Goal: Task Accomplishment & Management: Manage account settings

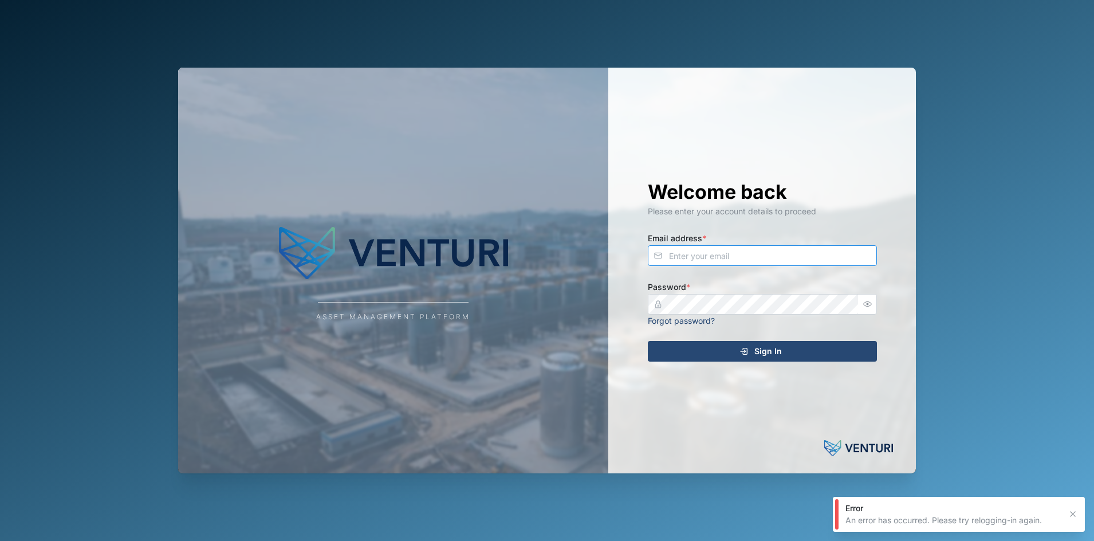
type input "fe-test-admin@venturi.io"
click at [667, 358] on div "Sign In" at bounding box center [760, 350] width 211 height 19
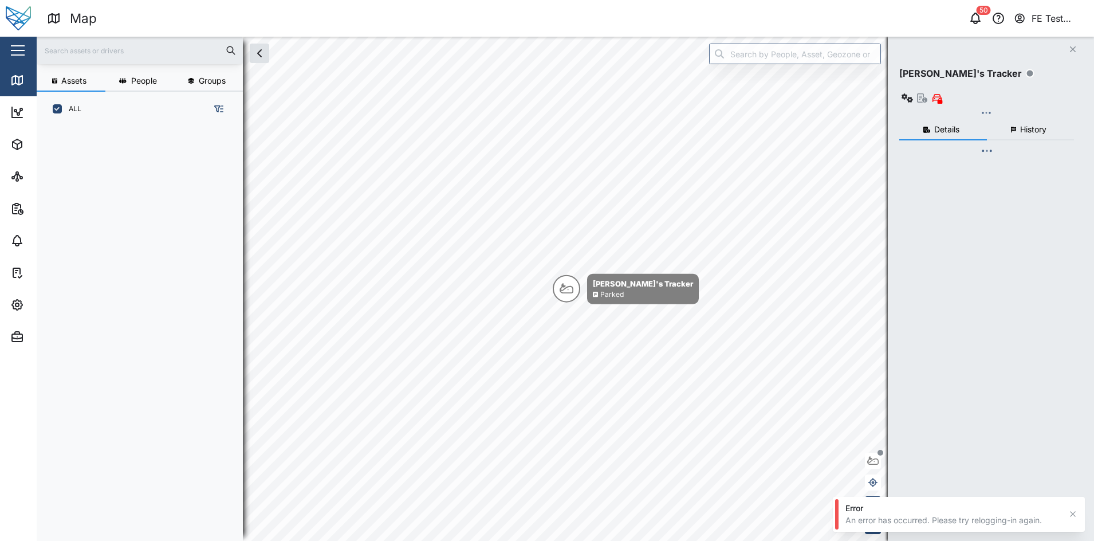
scroll to position [398, 177]
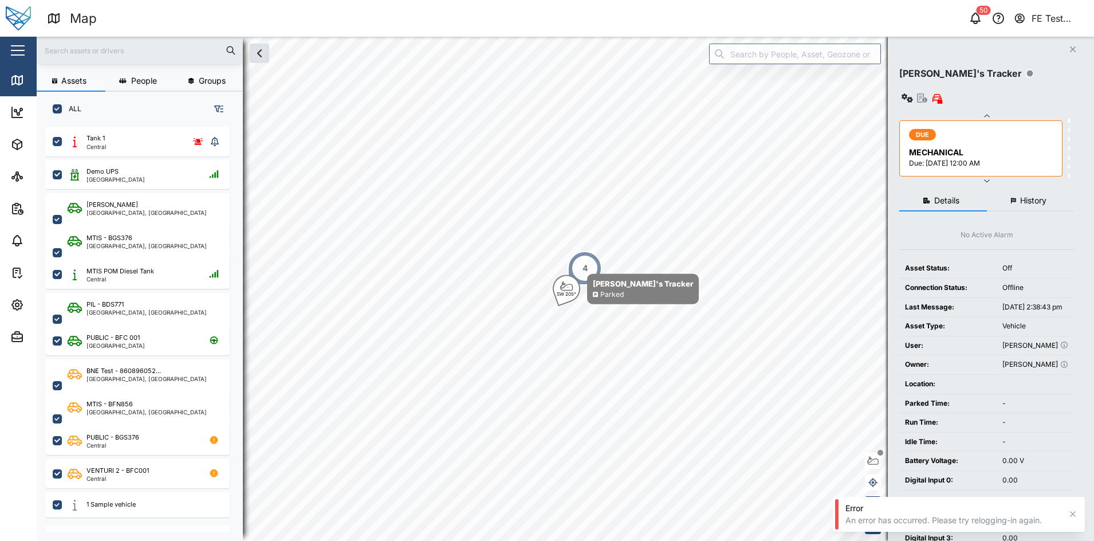
click at [32, 56] on div "Close" at bounding box center [74, 50] width 149 height 27
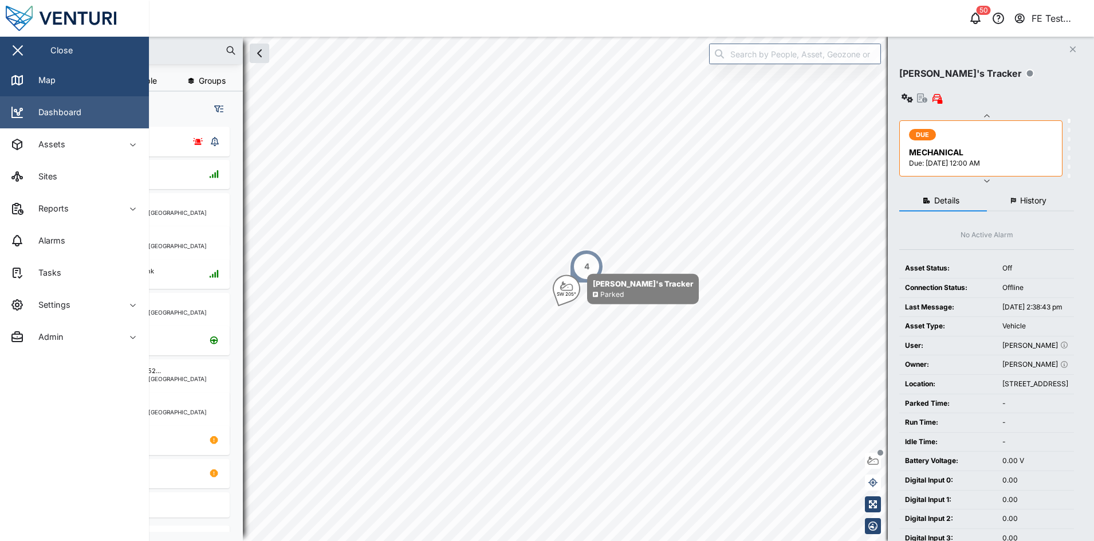
click at [108, 104] on link "Dashboard" at bounding box center [74, 112] width 149 height 32
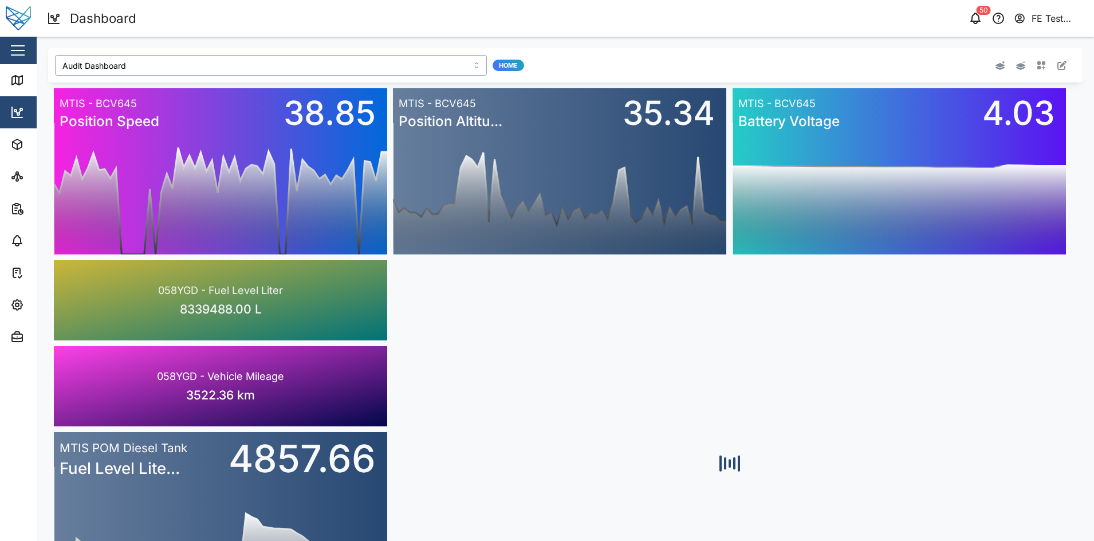
click at [361, 62] on input "Audit Dashboard" at bounding box center [271, 65] width 432 height 21
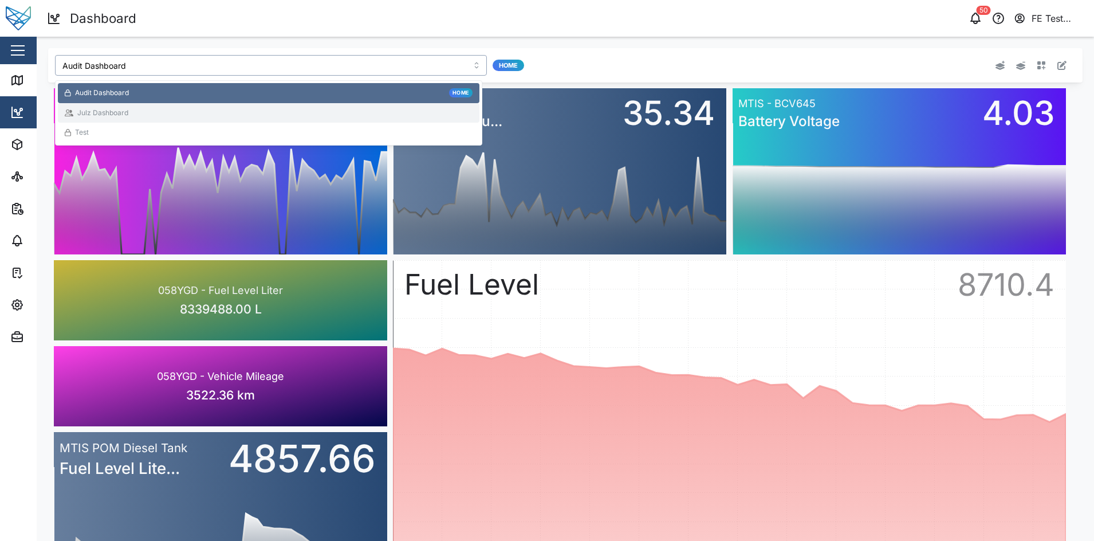
click at [316, 109] on div "Julz Dashboard" at bounding box center [269, 113] width 408 height 11
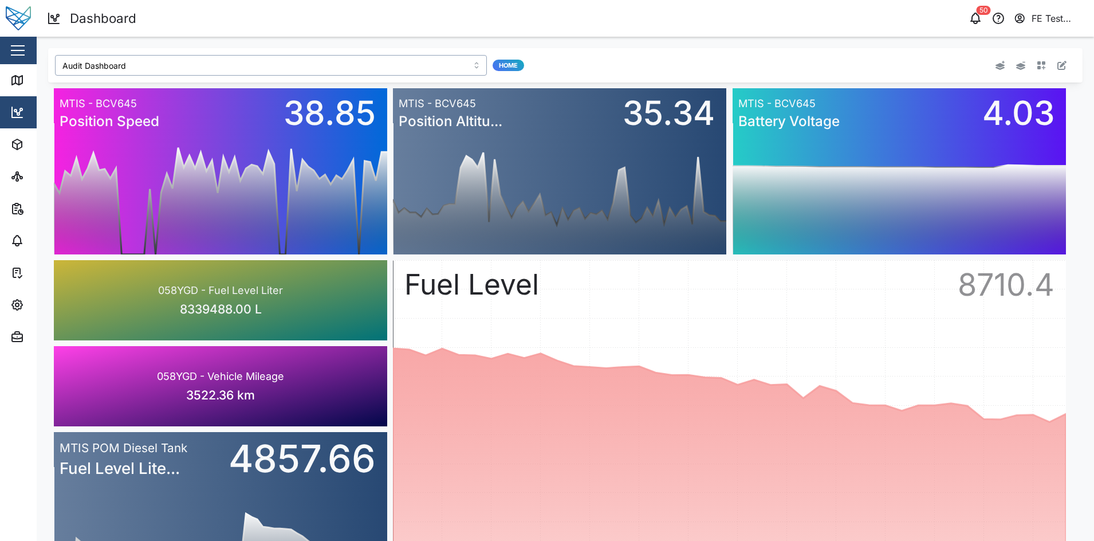
type input "Julz Dashboard"
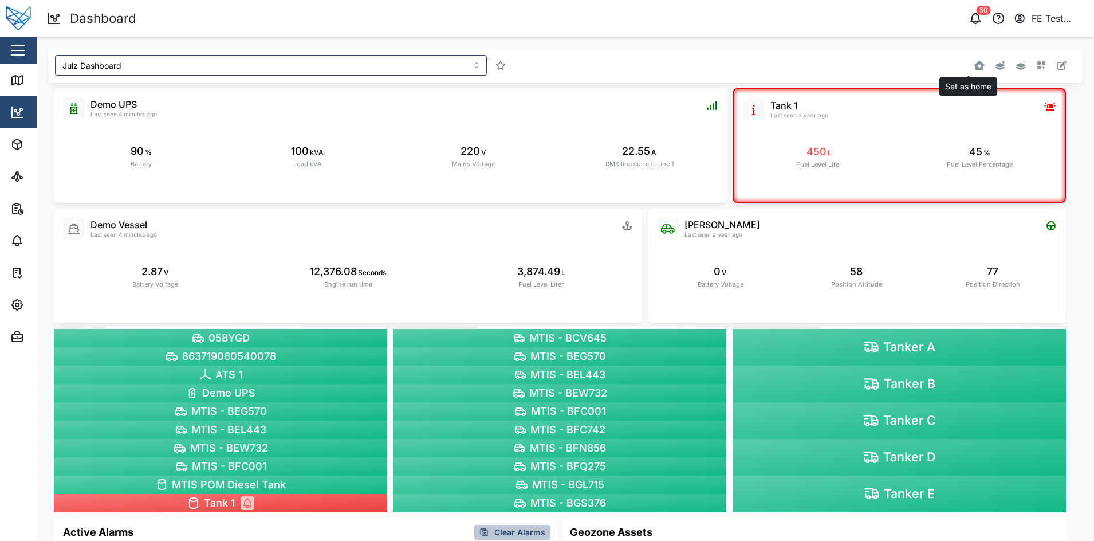
click at [974, 69] on icon "button" at bounding box center [979, 65] width 10 height 9
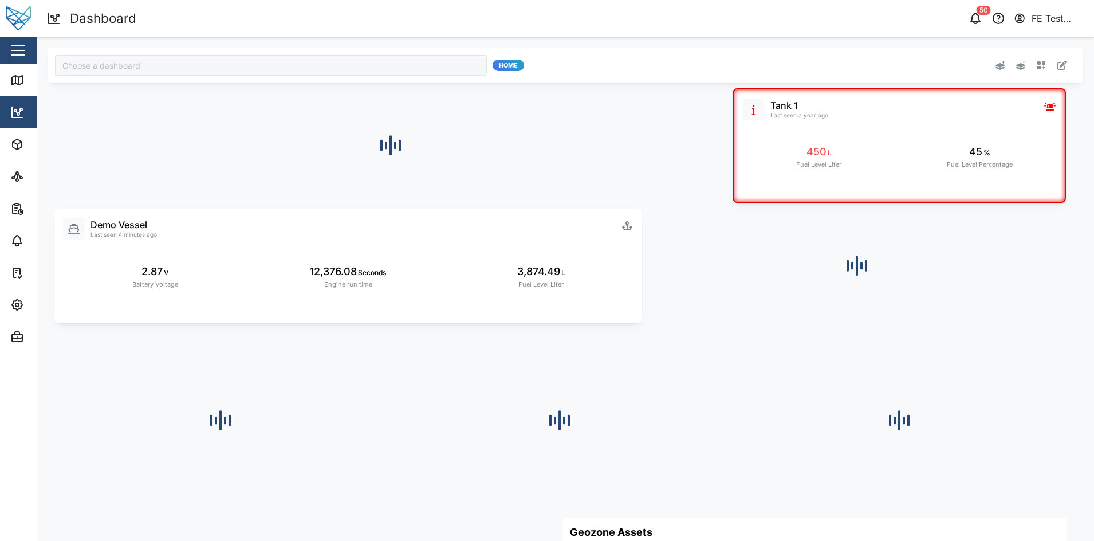
type input "Julz Dashboard"
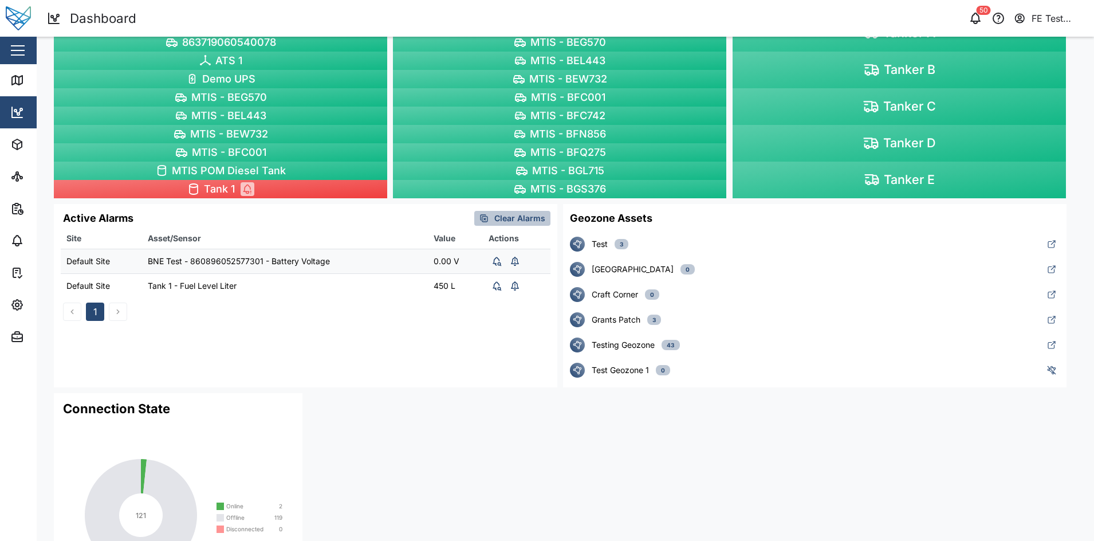
scroll to position [384, 0]
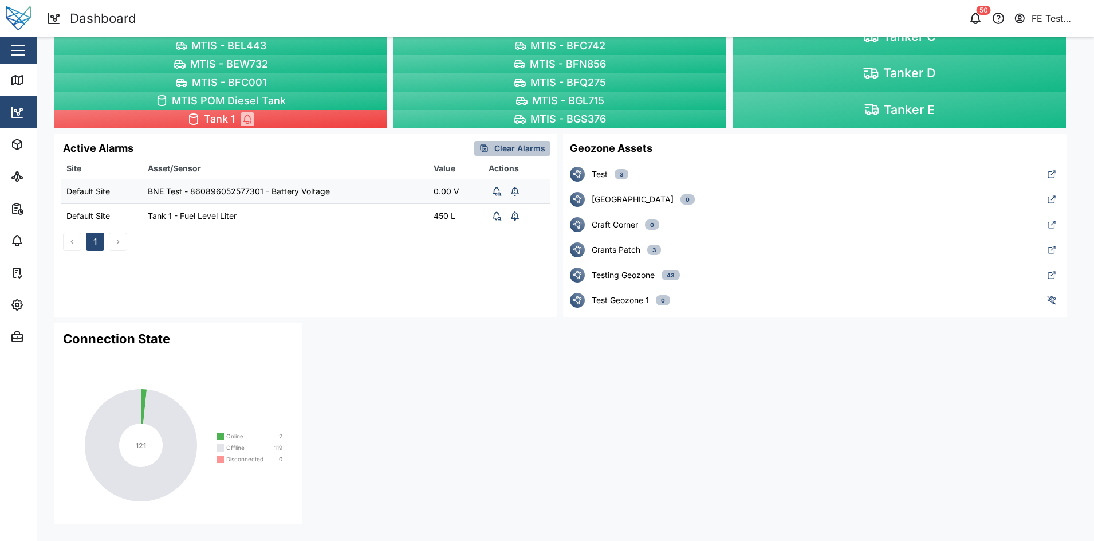
click at [515, 152] on span "Clear Alarms" at bounding box center [519, 148] width 51 height 14
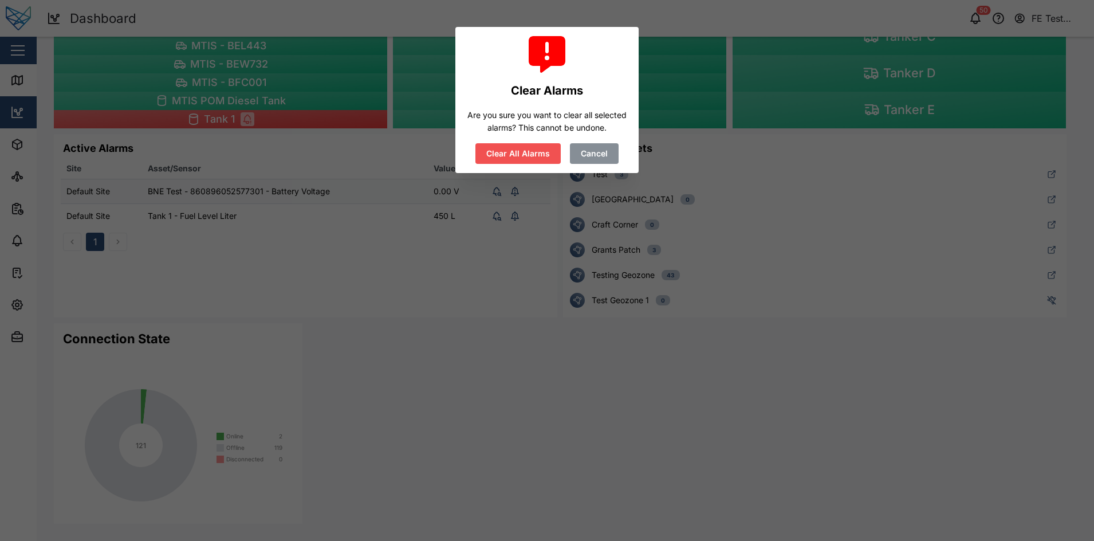
click at [590, 155] on span "Cancel" at bounding box center [594, 153] width 27 height 19
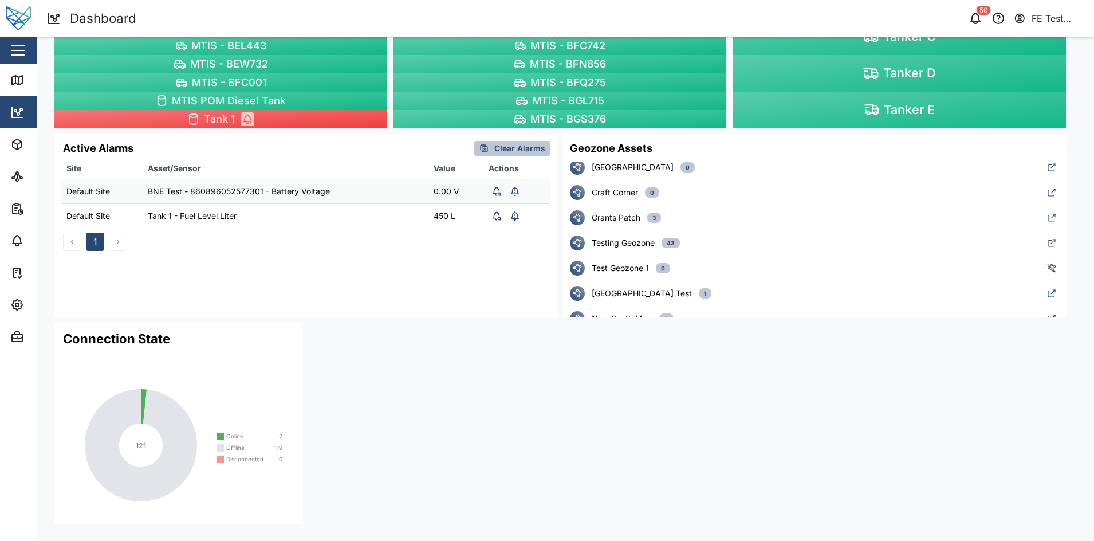
scroll to position [0, 0]
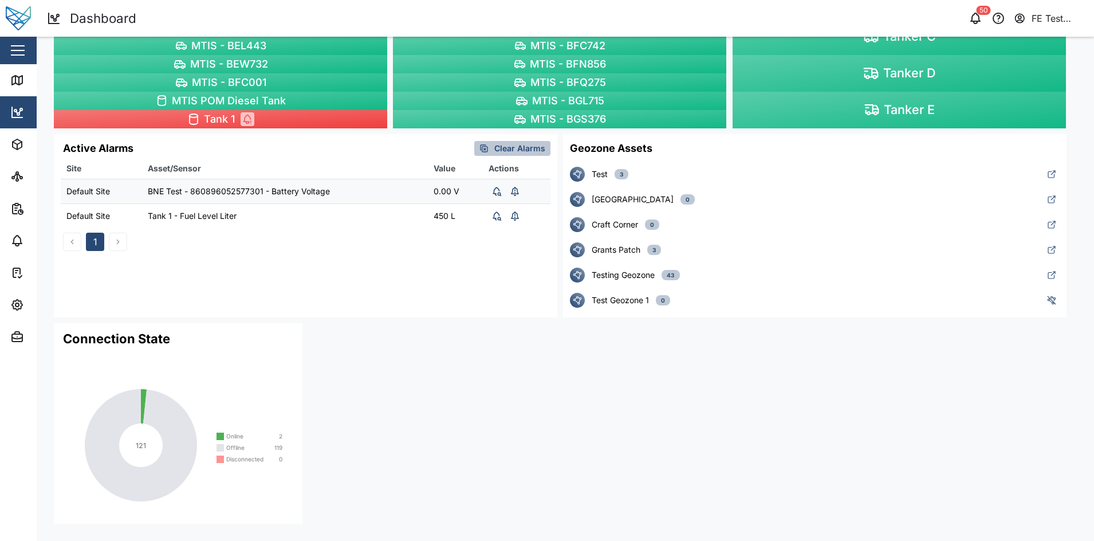
click at [793, 357] on div "Liam Audi Last seen a year ago 0 V Battery Voltage 58 Position Altitude 77 Posi…" at bounding box center [565, 114] width 1034 height 830
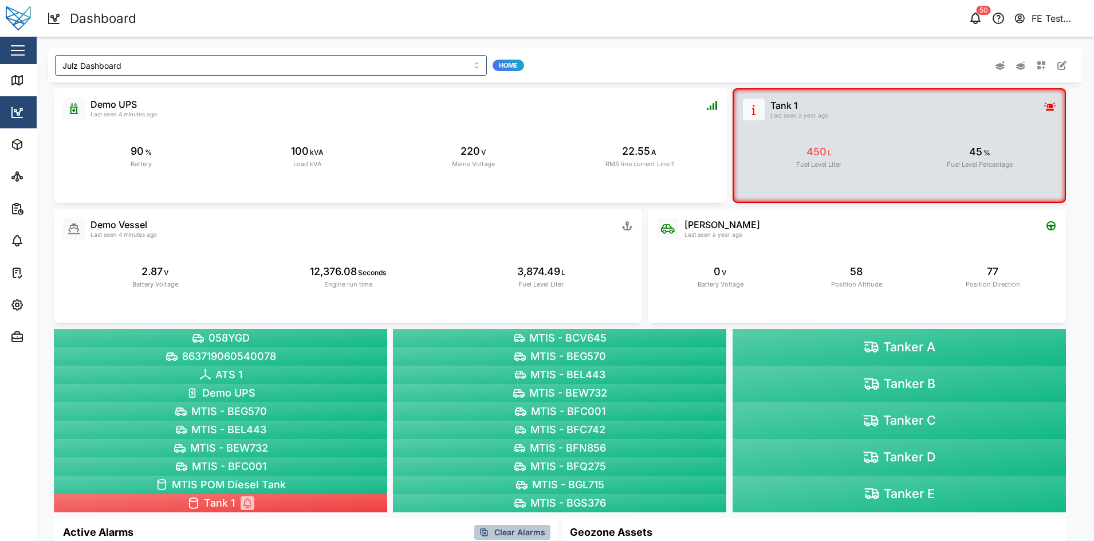
click at [880, 129] on div "450 L Fuel Level Liter" at bounding box center [819, 156] width 152 height 59
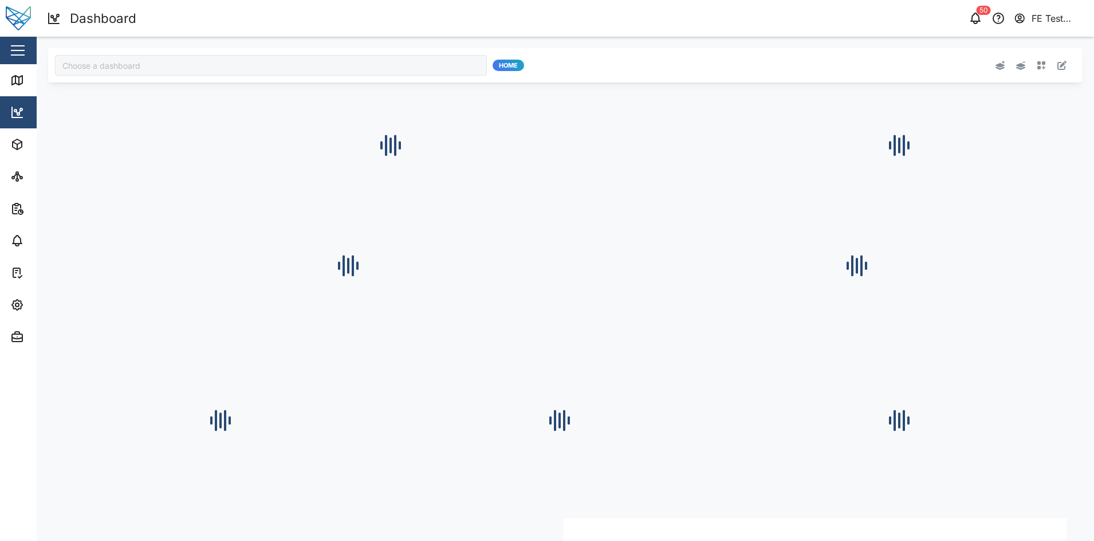
type input "Julz Dashboard"
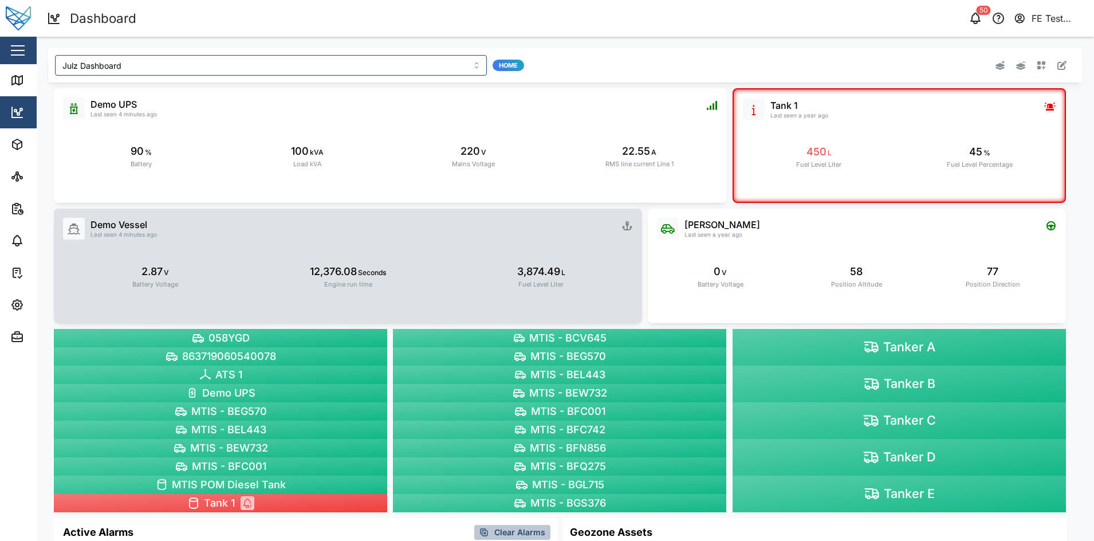
scroll to position [384, 0]
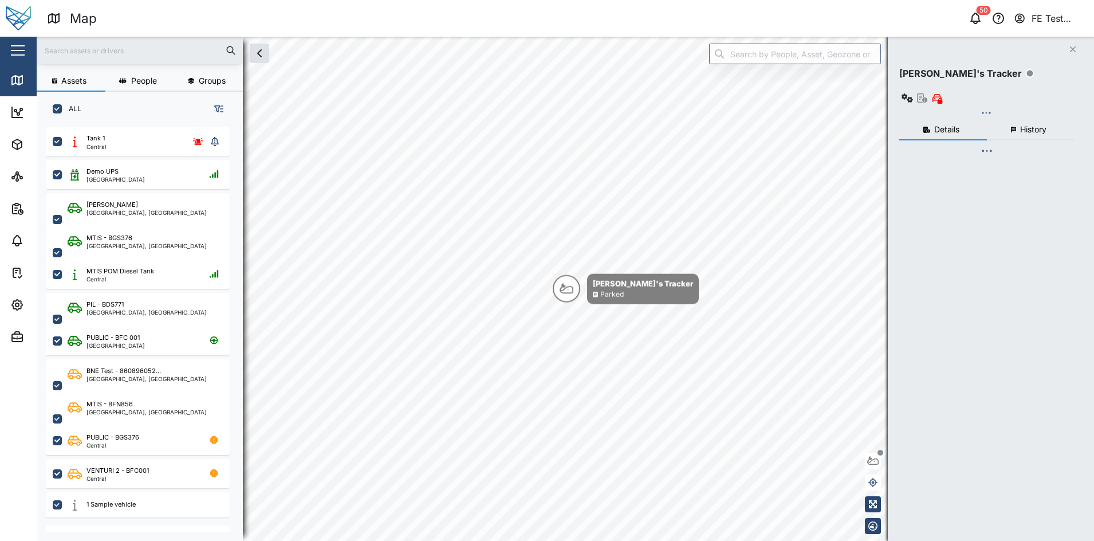
checkbox input "true"
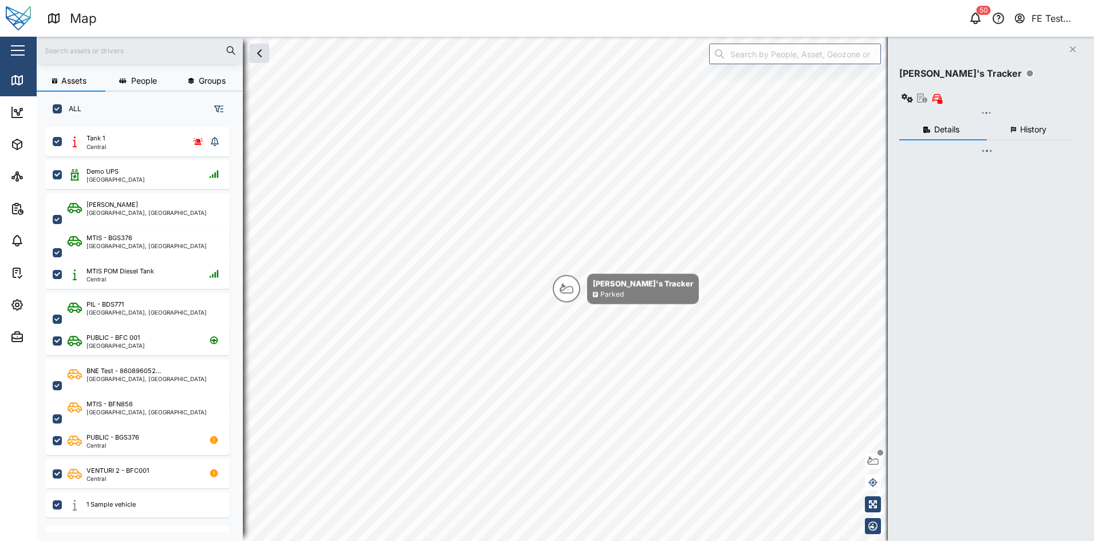
checkbox input "true"
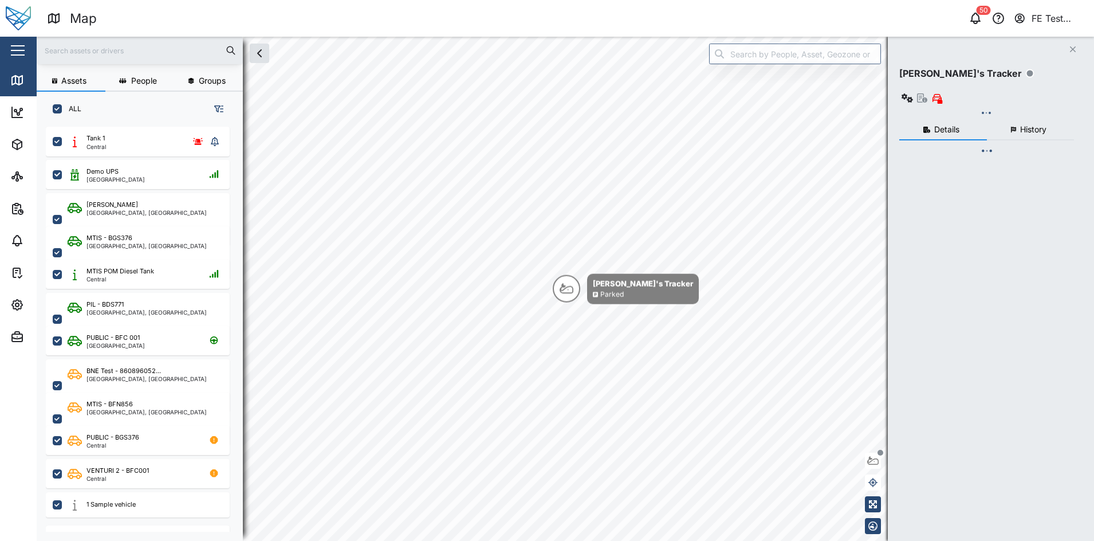
checkbox input "true"
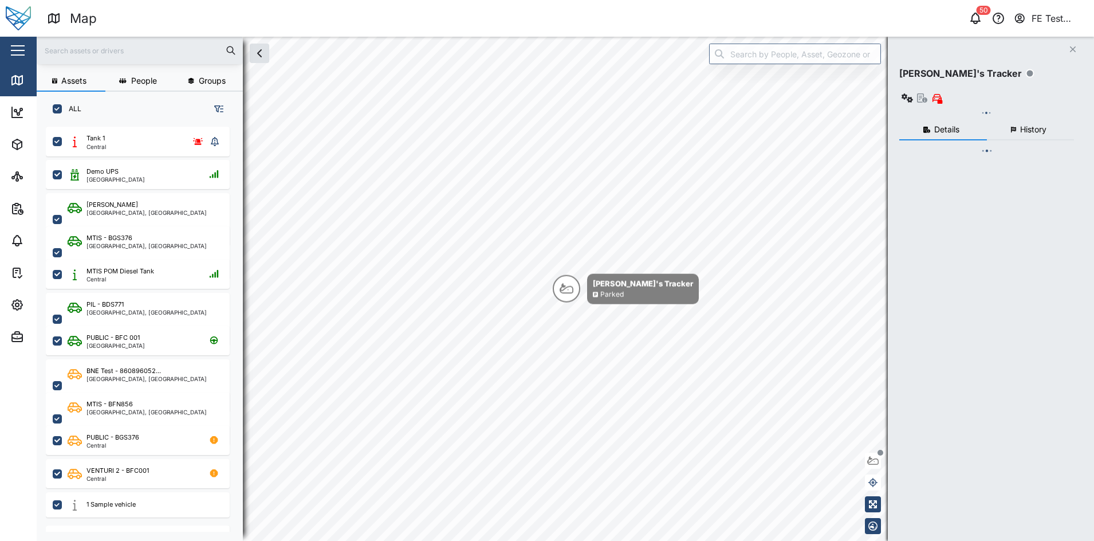
checkbox input "true"
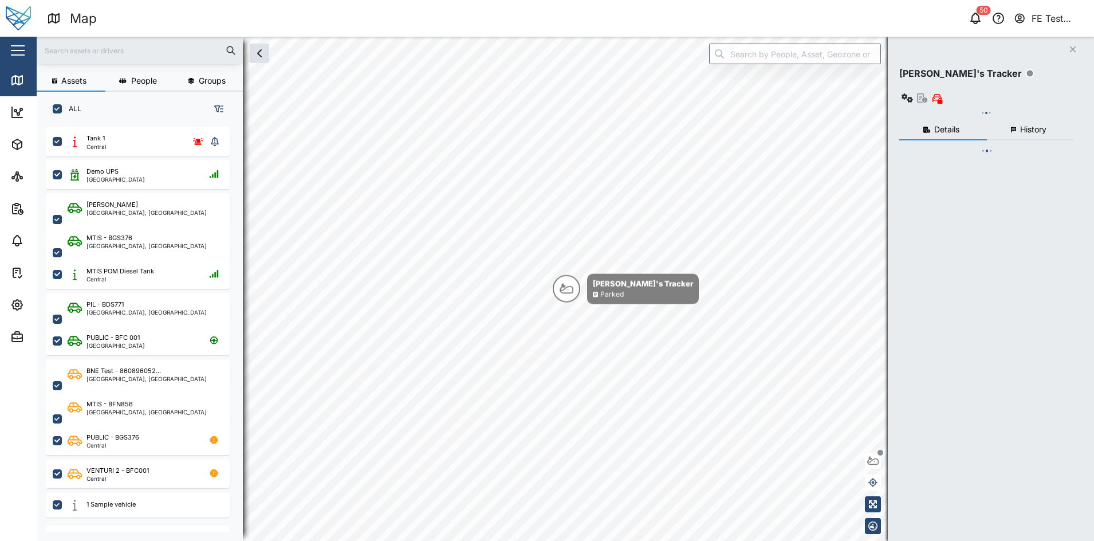
checkbox input "true"
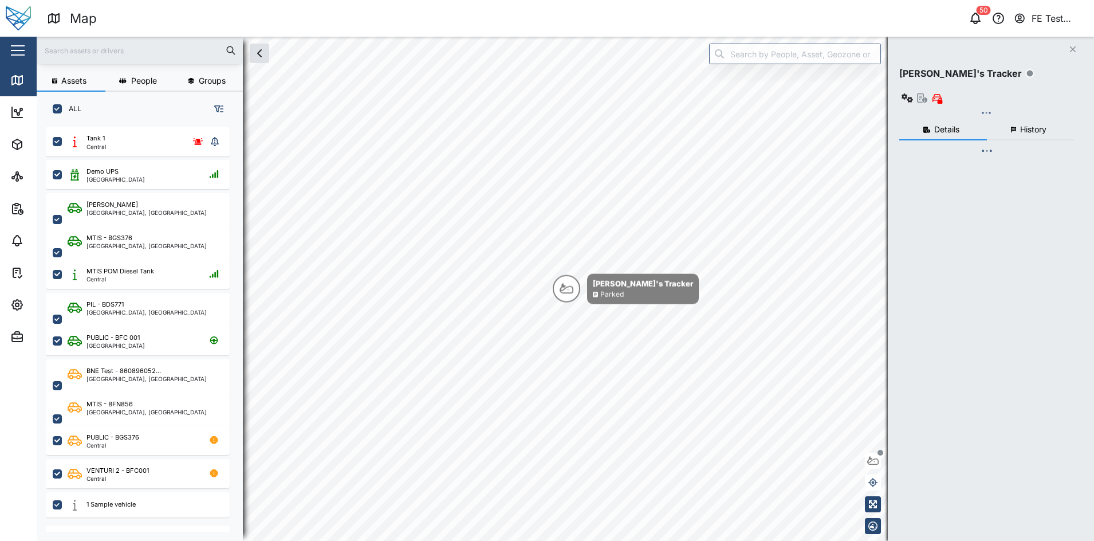
checkbox input "true"
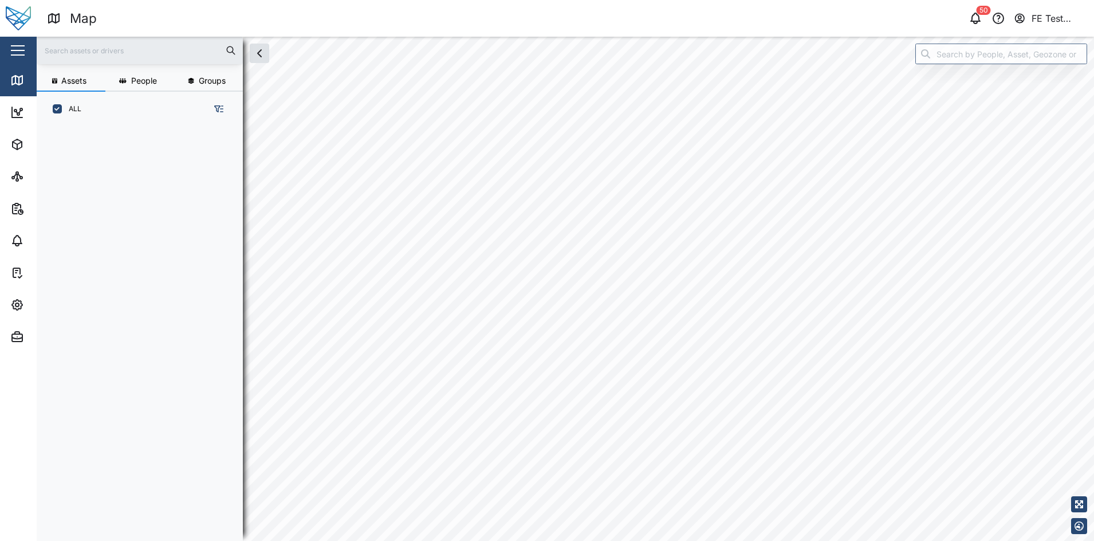
scroll to position [398, 177]
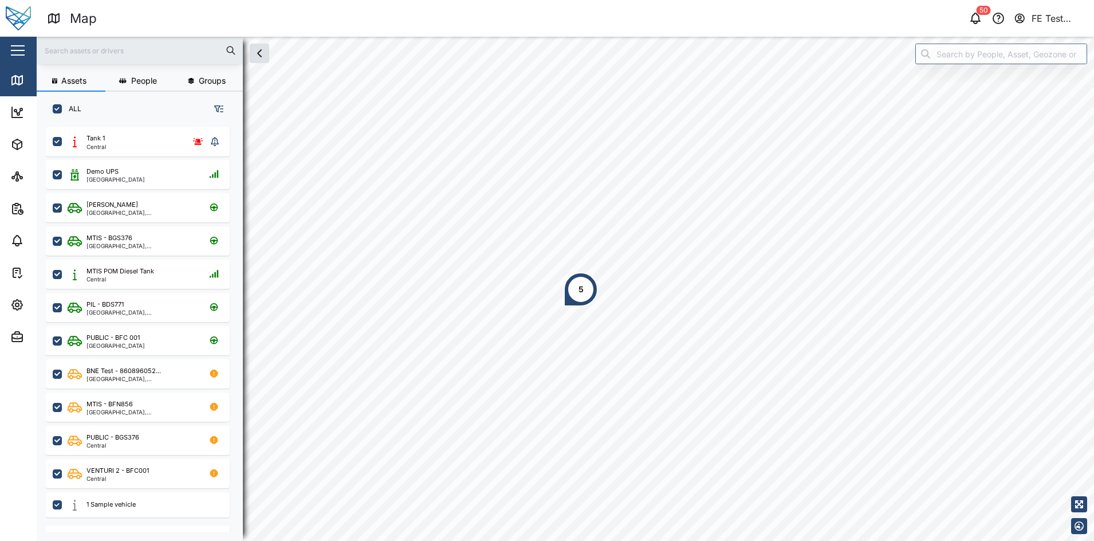
click at [30, 53] on div "Close" at bounding box center [74, 50] width 149 height 27
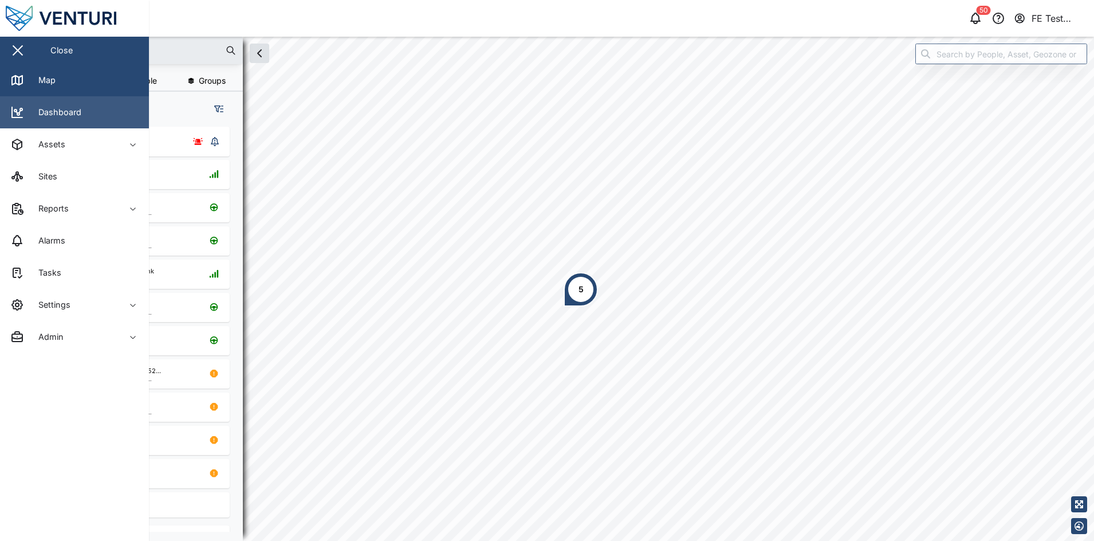
click at [113, 116] on link "Dashboard" at bounding box center [74, 112] width 149 height 32
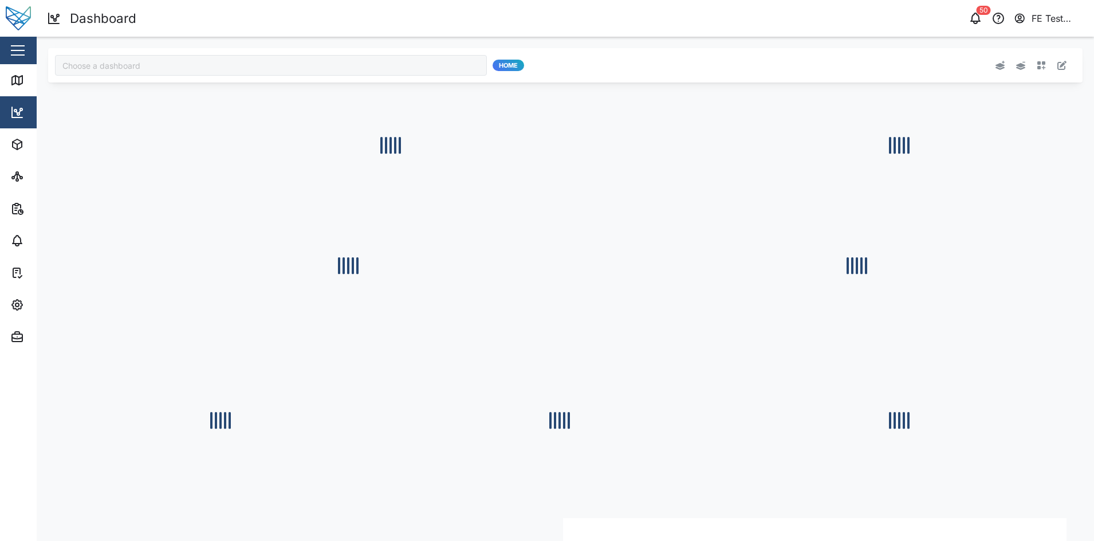
type input "Julz Dashboard"
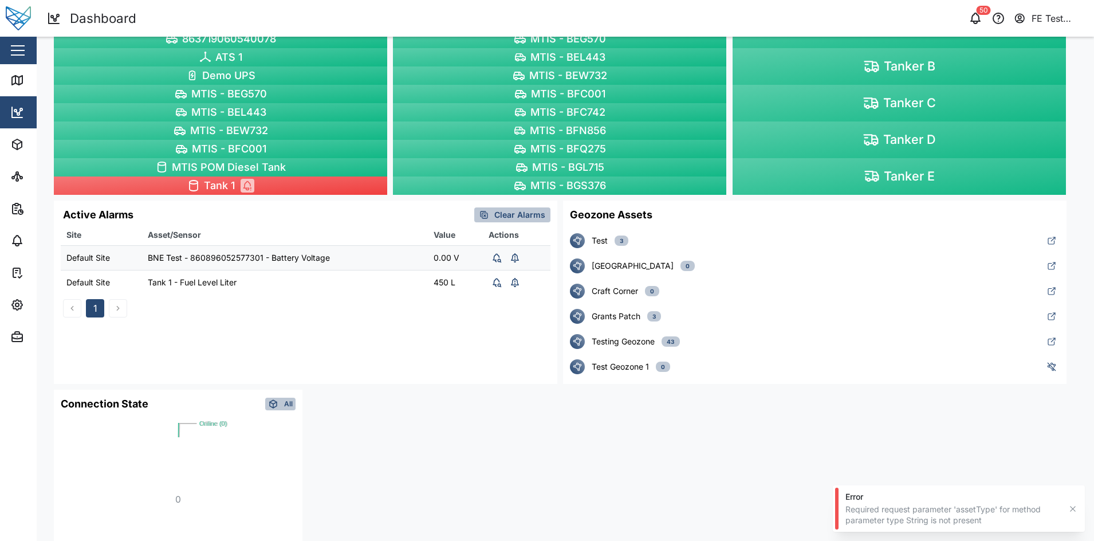
scroll to position [384, 0]
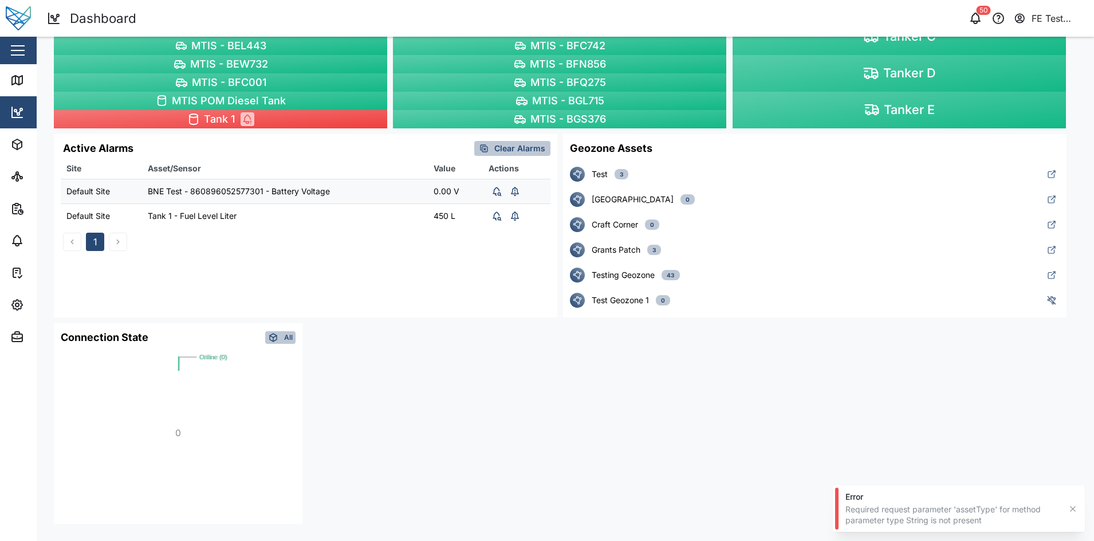
click at [289, 336] on span "All" at bounding box center [288, 337] width 9 height 11
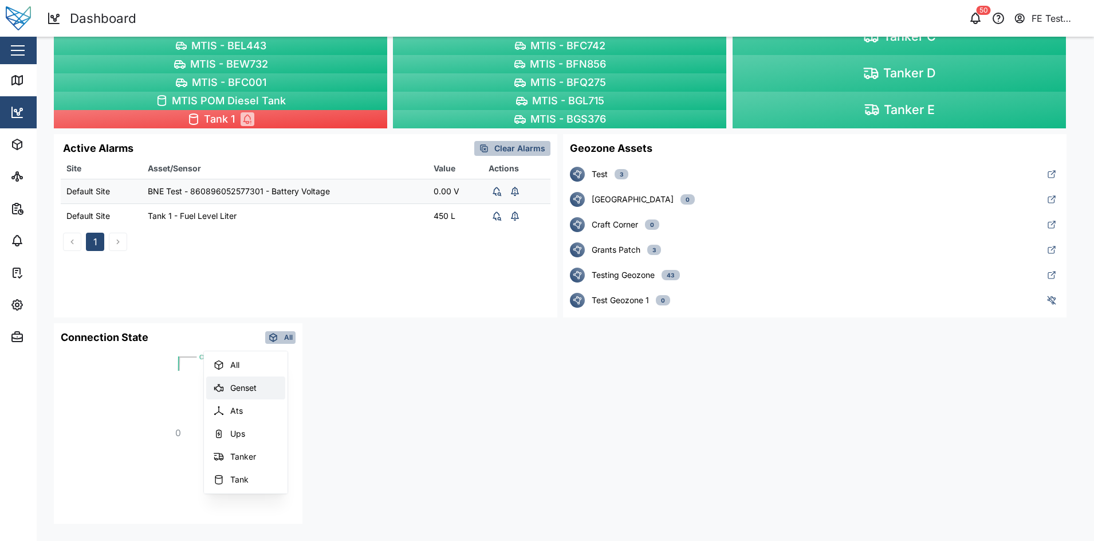
click at [262, 384] on div "Genset" at bounding box center [254, 387] width 48 height 9
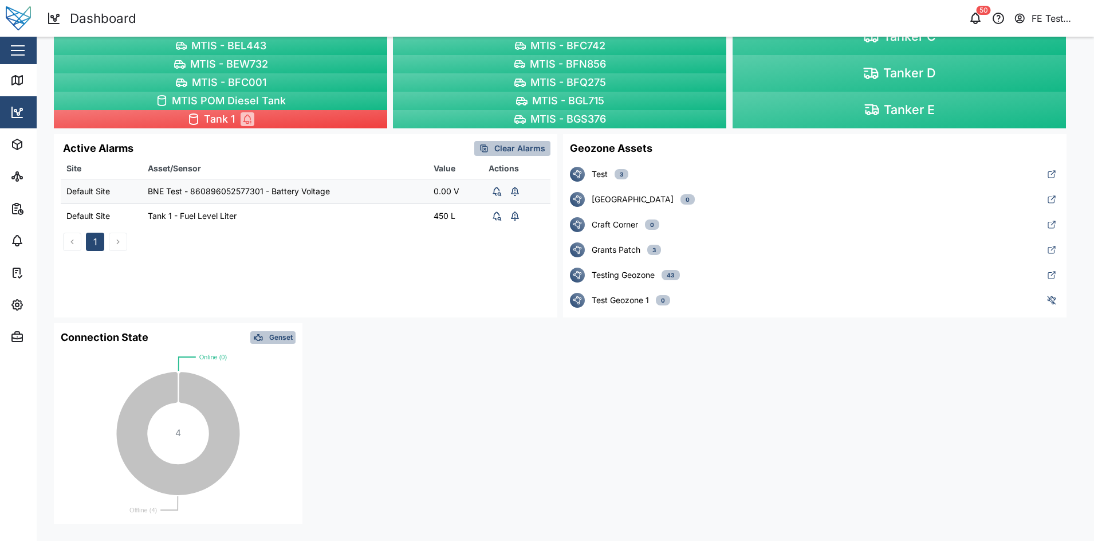
click at [277, 333] on span "Genset" at bounding box center [280, 337] width 23 height 11
click at [268, 411] on div "Ats" at bounding box center [254, 410] width 48 height 9
click at [284, 346] on rect at bounding box center [178, 423] width 249 height 200
click at [289, 336] on span "Ats" at bounding box center [286, 337] width 11 height 11
click at [257, 435] on div "Ups" at bounding box center [254, 433] width 48 height 9
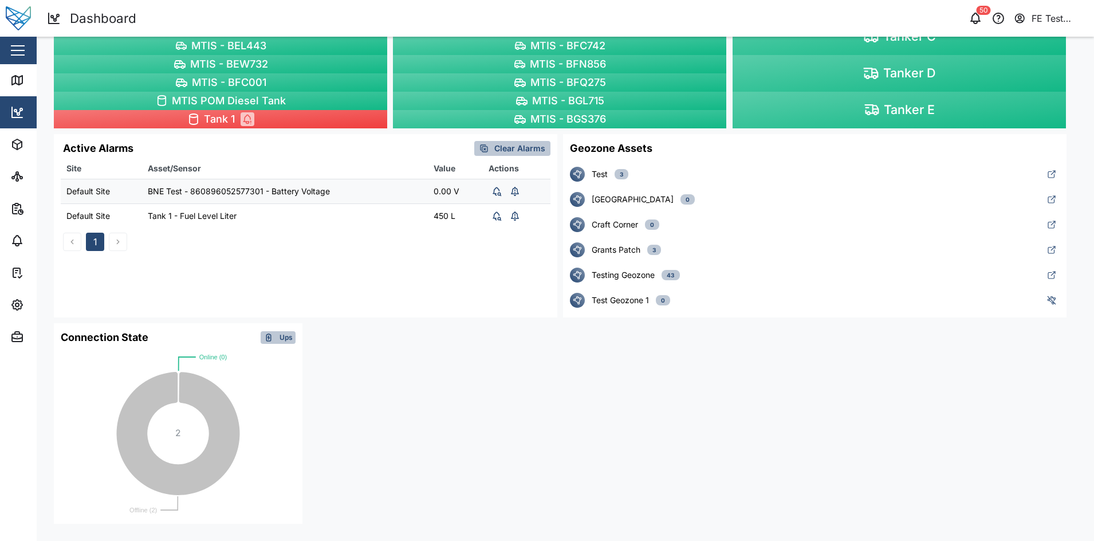
click at [277, 332] on div "Ups" at bounding box center [277, 337] width 29 height 11
click at [268, 443] on button "3p Power" at bounding box center [245, 433] width 79 height 23
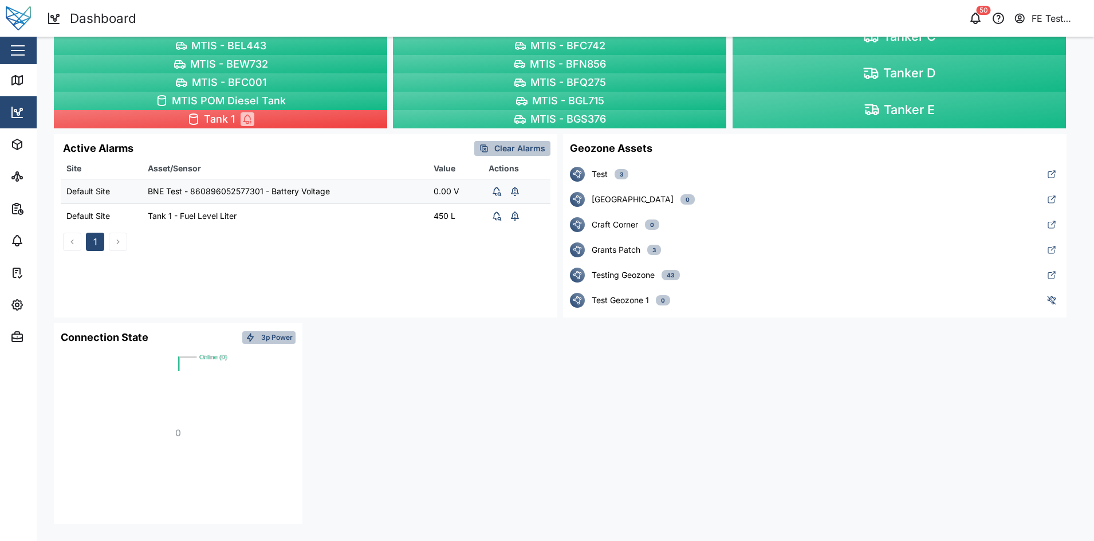
click at [268, 336] on span "3p Power" at bounding box center [276, 337] width 31 height 11
click at [255, 463] on button "Tanker" at bounding box center [245, 456] width 79 height 23
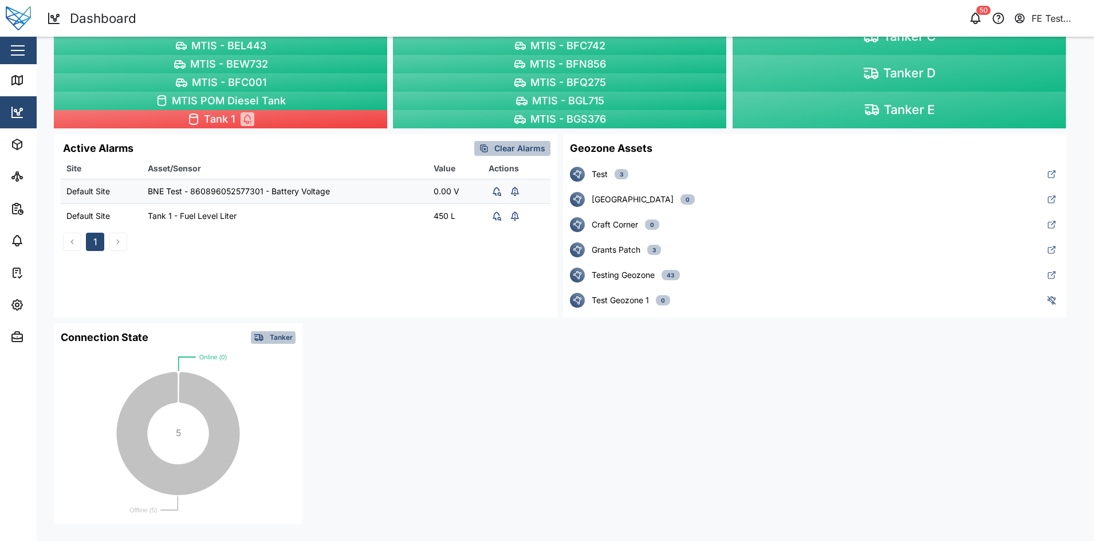
click at [279, 339] on span "Tanker" at bounding box center [281, 337] width 23 height 11
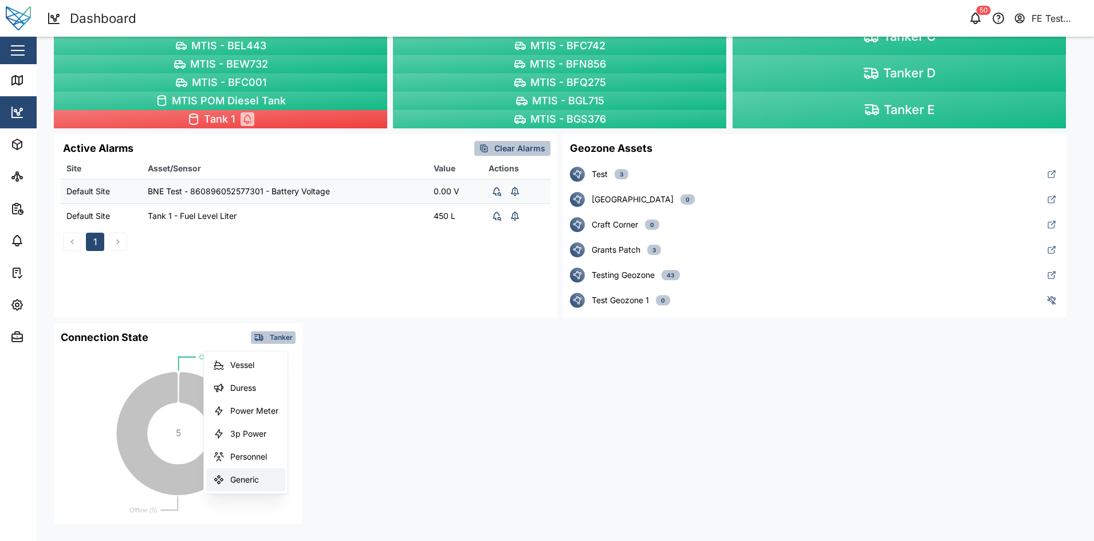
click at [253, 482] on div "Generic" at bounding box center [254, 479] width 48 height 9
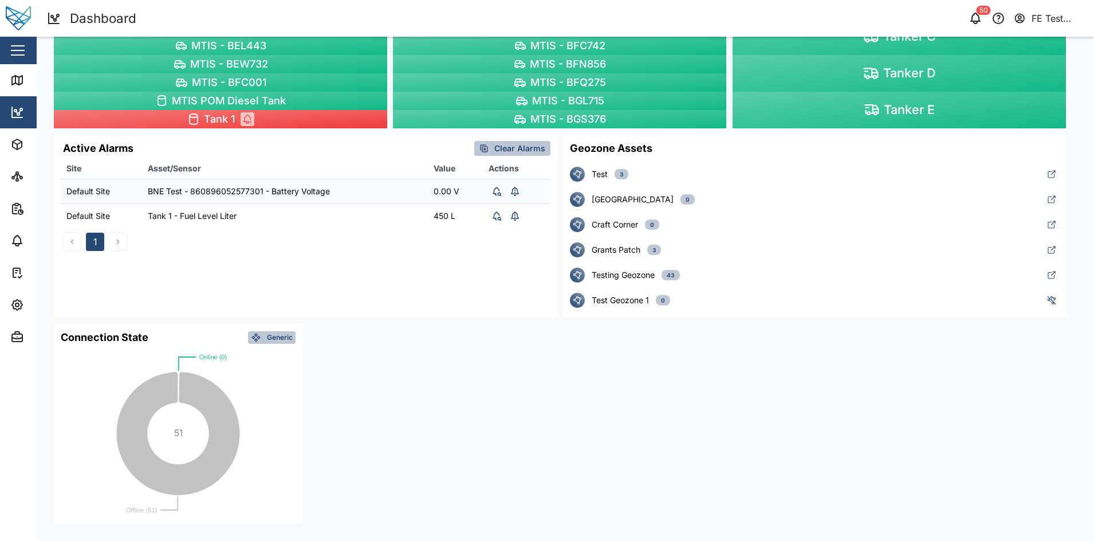
click at [281, 339] on span "Generic" at bounding box center [280, 337] width 26 height 11
click at [258, 393] on button "Genset" at bounding box center [245, 387] width 79 height 23
click at [279, 341] on span "Genset" at bounding box center [280, 337] width 23 height 11
click at [254, 409] on div "Ats" at bounding box center [254, 410] width 48 height 9
click at [281, 333] on div "Ats" at bounding box center [278, 337] width 27 height 11
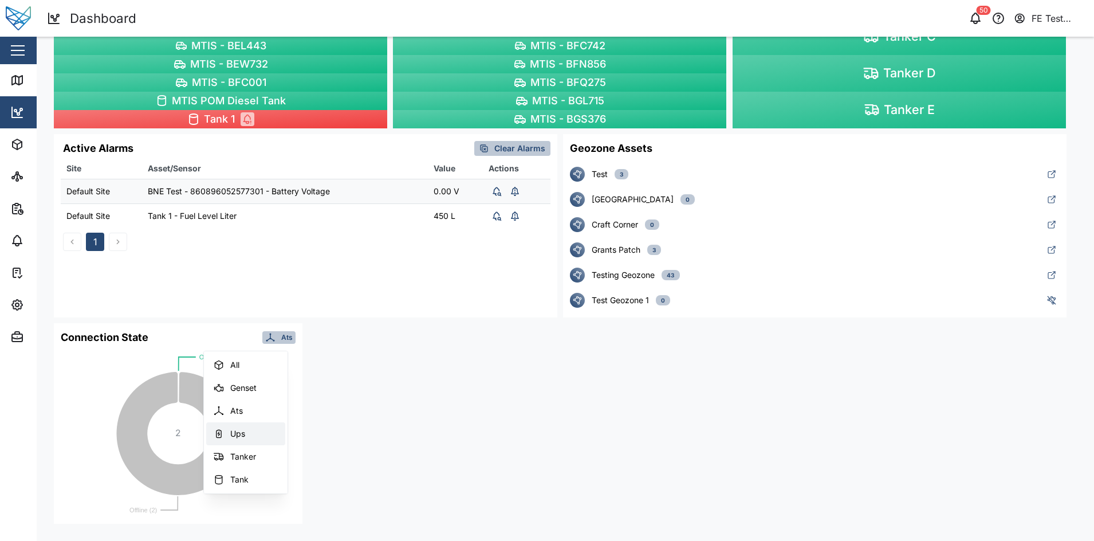
click at [249, 434] on div "Ups" at bounding box center [254, 433] width 48 height 9
click at [281, 333] on span "Ups" at bounding box center [285, 337] width 13 height 11
click at [281, 406] on button "Tank" at bounding box center [245, 404] width 79 height 23
click at [274, 326] on rect at bounding box center [178, 423] width 249 height 200
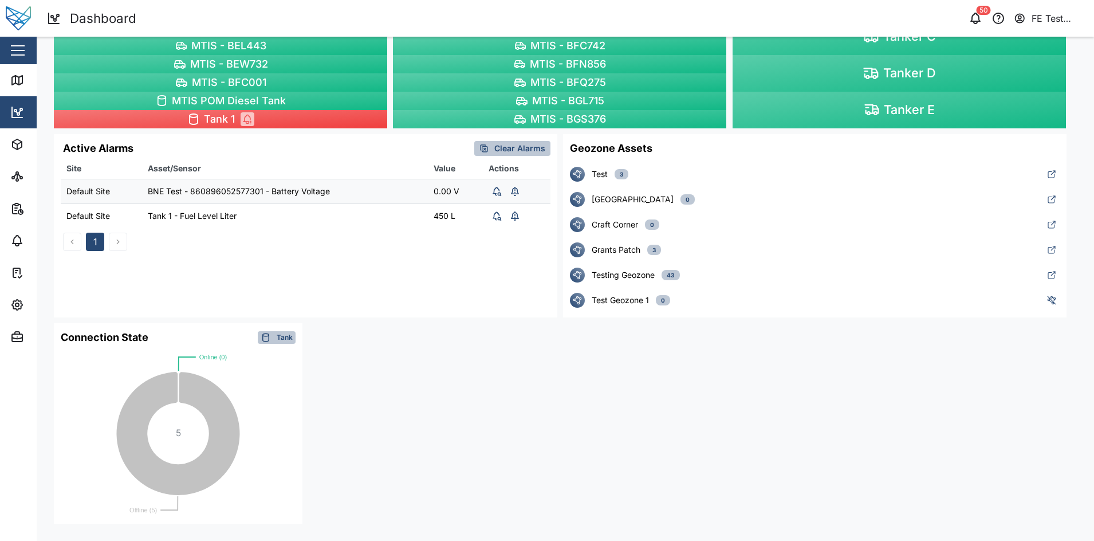
click at [272, 342] on div "Tank" at bounding box center [277, 337] width 32 height 11
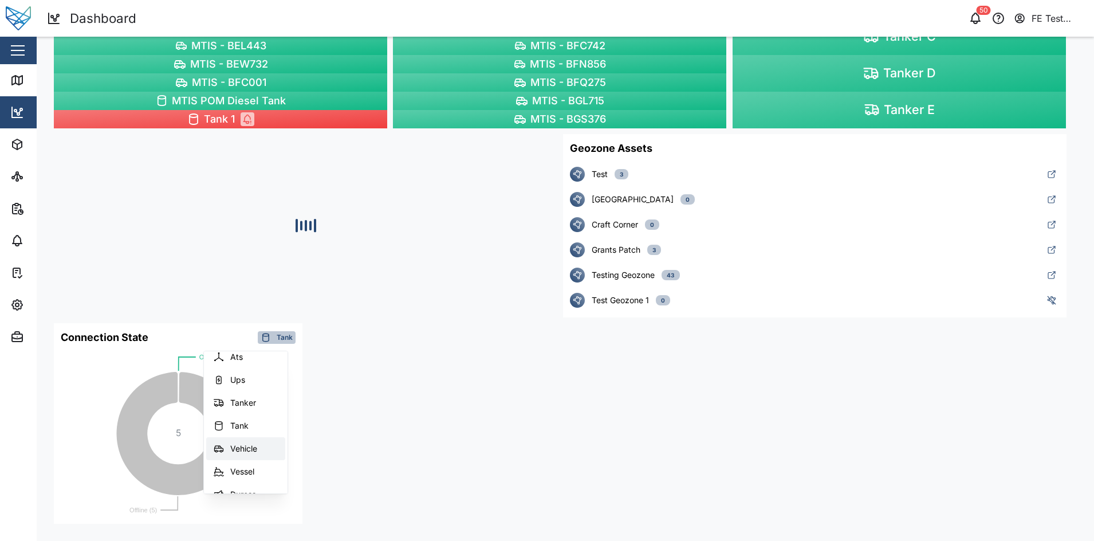
click at [275, 456] on button "Vehicle" at bounding box center [245, 448] width 79 height 23
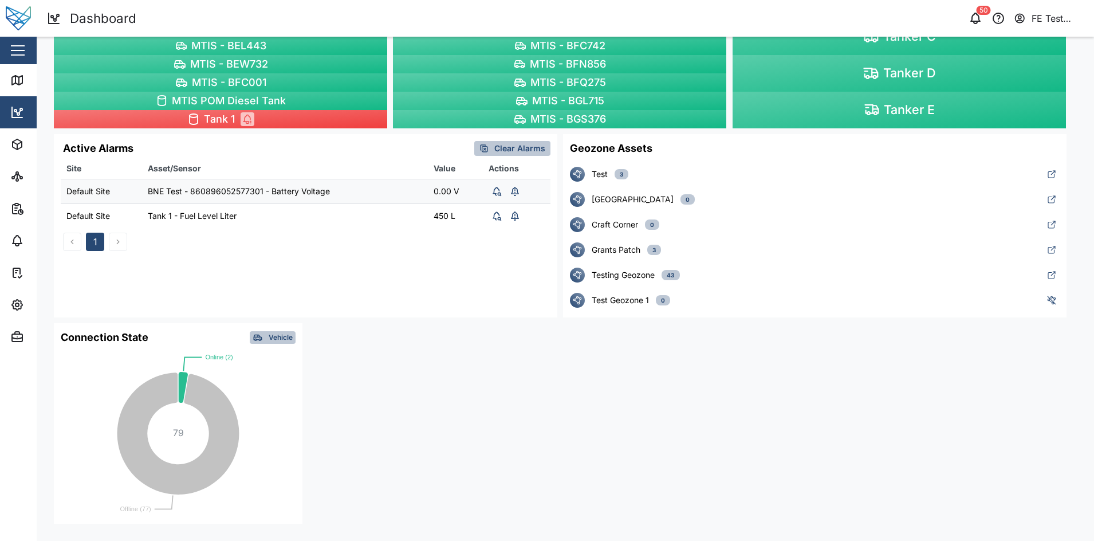
click at [272, 341] on span "Vehicle" at bounding box center [281, 337] width 24 height 11
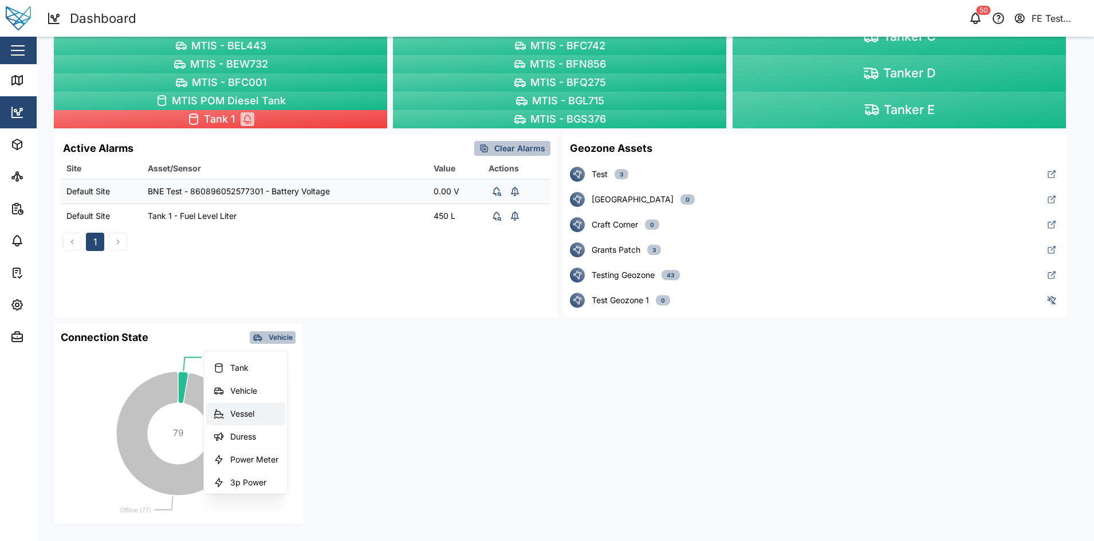
click at [259, 440] on div "Duress" at bounding box center [254, 436] width 48 height 9
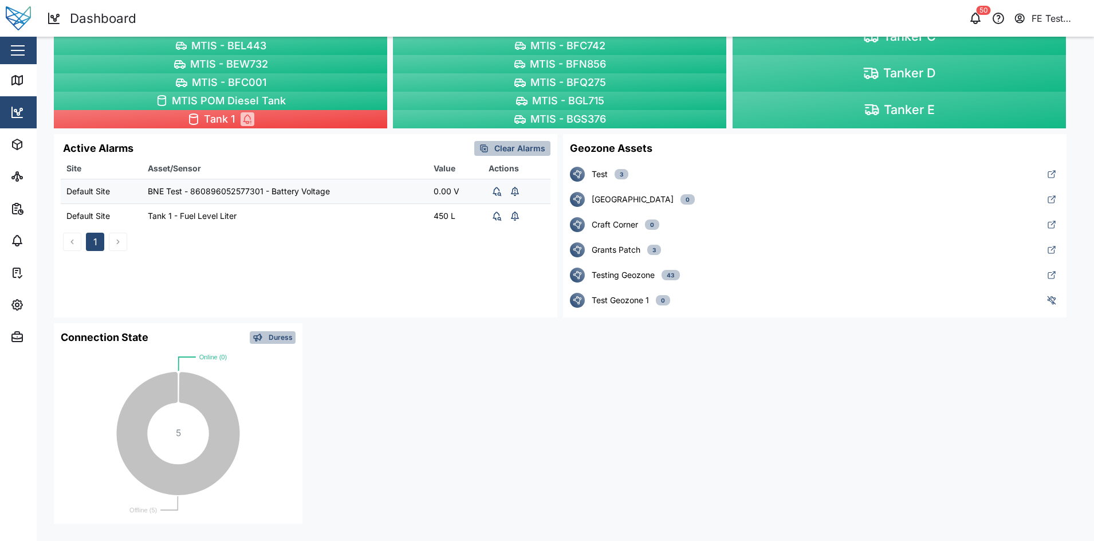
click at [273, 331] on div "Connection State Duress" at bounding box center [178, 337] width 249 height 15
click at [270, 340] on span "Duress" at bounding box center [281, 337] width 24 height 11
click at [264, 456] on div "Personnel" at bounding box center [254, 456] width 48 height 9
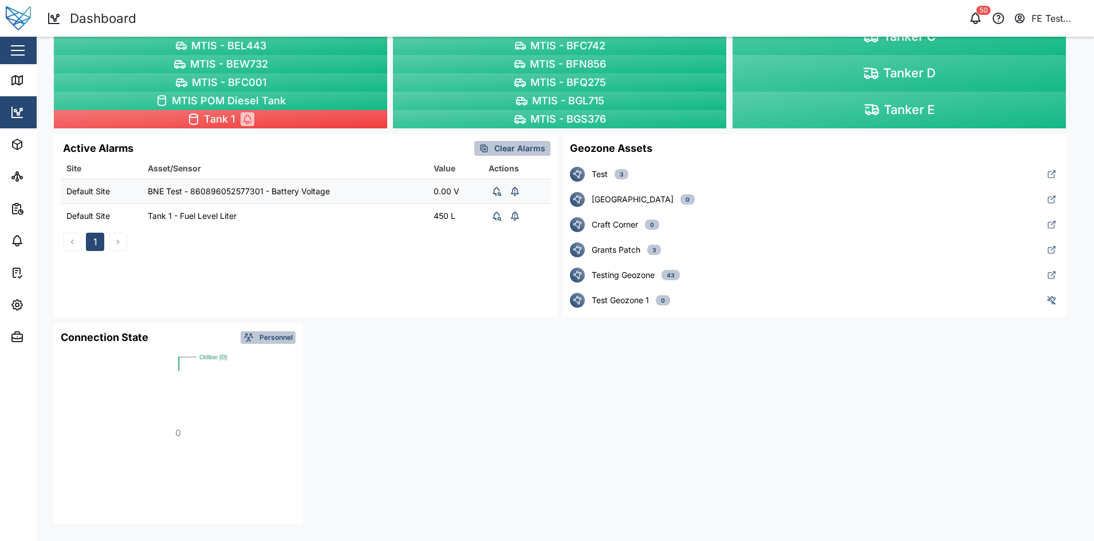
click at [355, 380] on div "Liam Audi Last seen a year ago 0 V Battery Voltage 58 Position Altitude 77 Posi…" at bounding box center [565, 114] width 1034 height 830
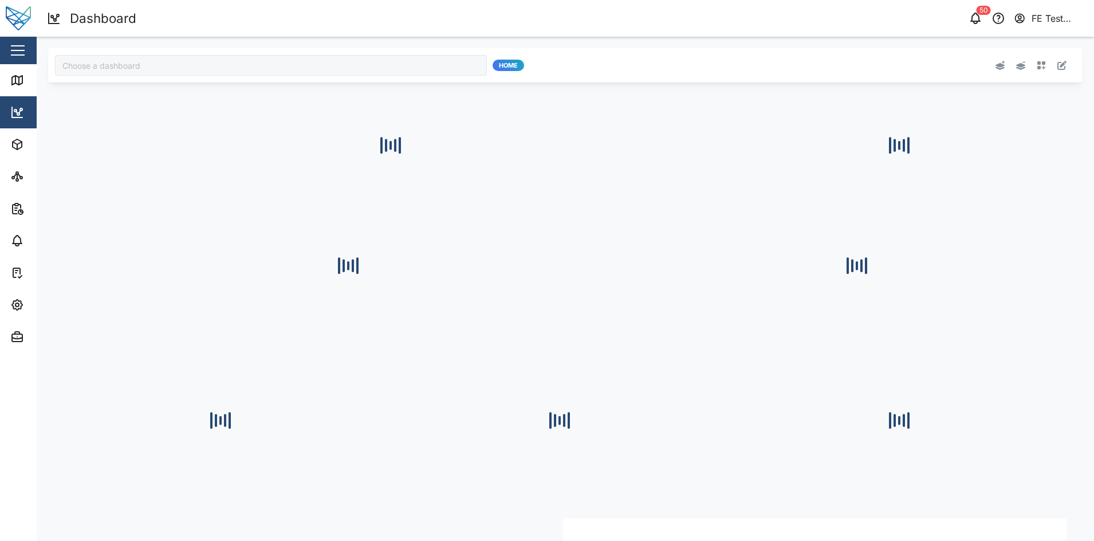
type input "Julz Dashboard"
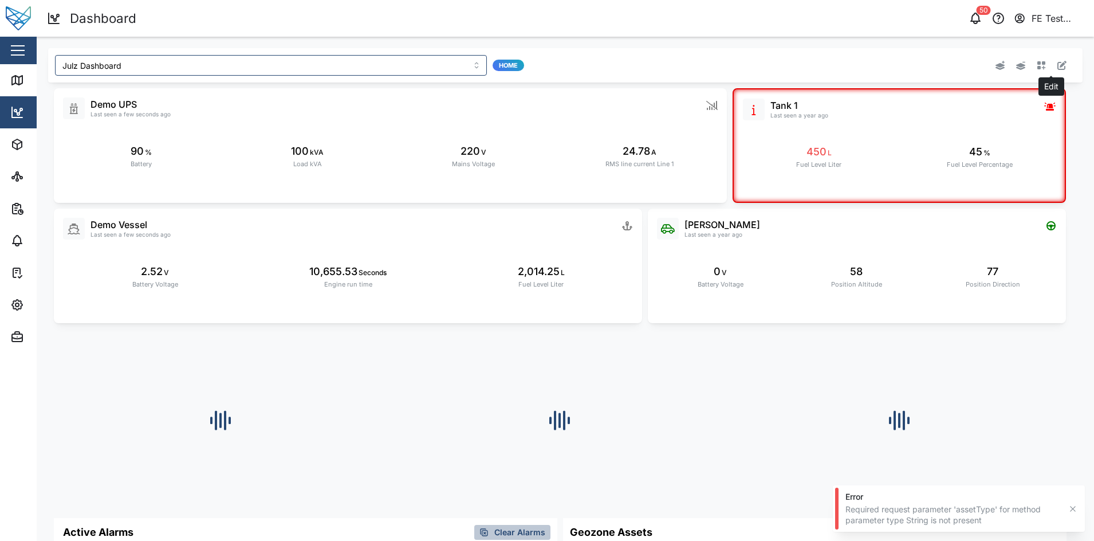
click at [1054, 60] on button "button" at bounding box center [1062, 65] width 16 height 16
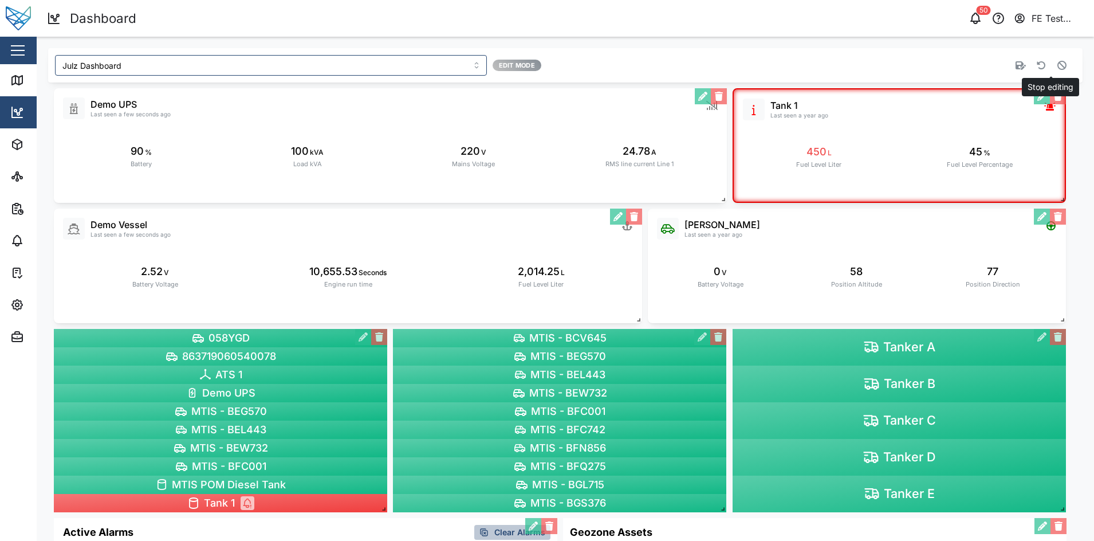
click at [1054, 62] on button "button" at bounding box center [1062, 65] width 16 height 16
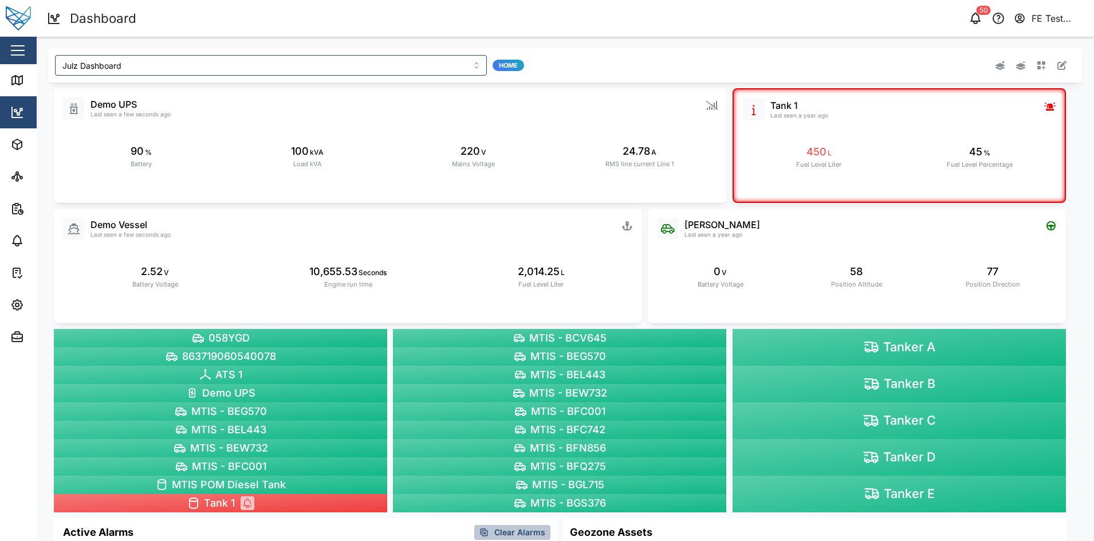
scroll to position [384, 0]
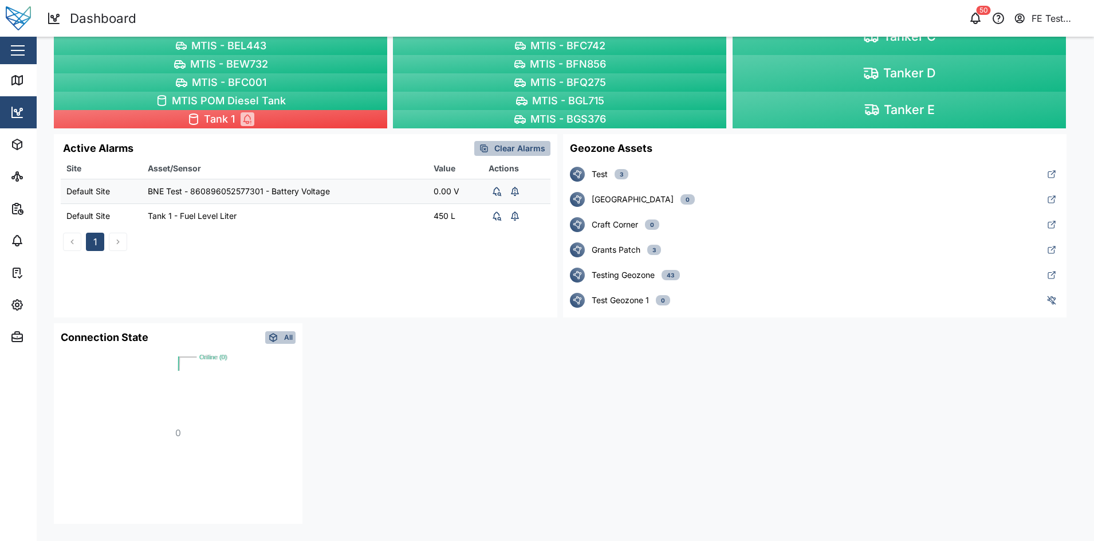
click at [275, 337] on icon "button" at bounding box center [273, 337] width 10 height 10
click at [251, 458] on div "Personnel" at bounding box center [254, 456] width 48 height 9
click at [263, 344] on div "Connection State Personnel" at bounding box center [178, 337] width 249 height 15
click at [267, 342] on span "Personnel" at bounding box center [275, 337] width 33 height 11
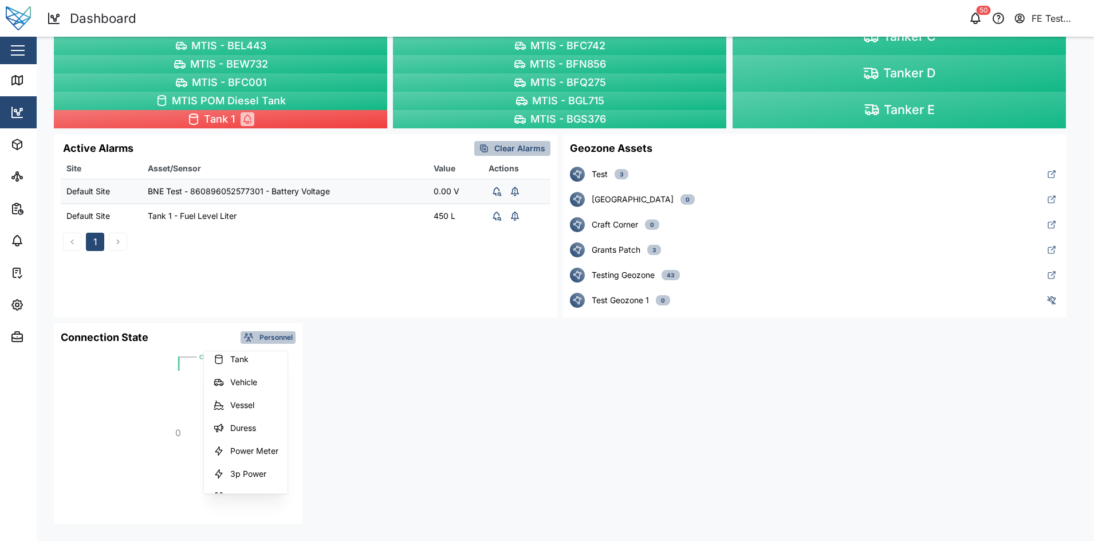
scroll to position [120, 0]
click at [252, 420] on button "Duress" at bounding box center [245, 427] width 79 height 23
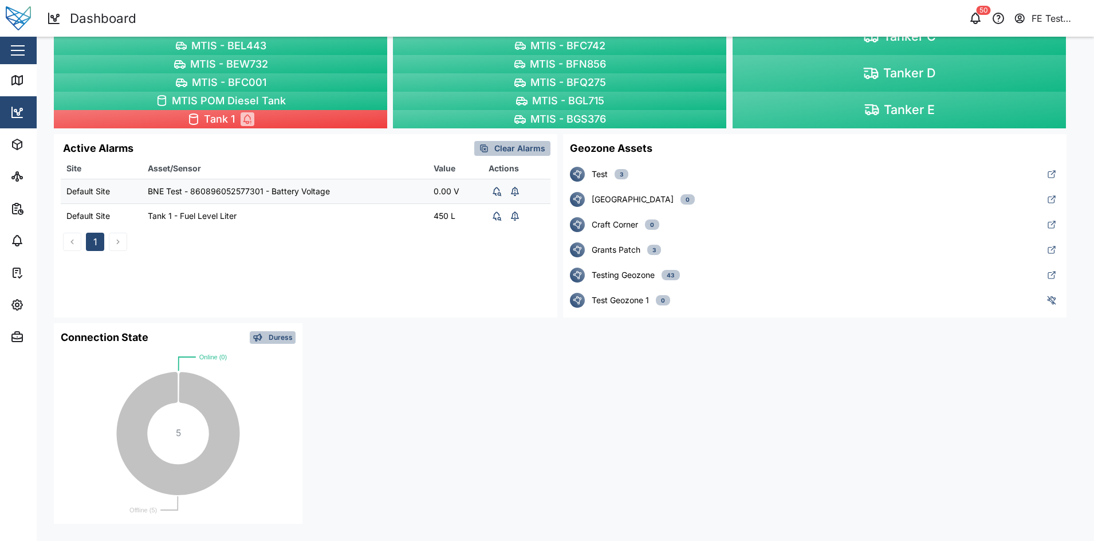
click at [274, 335] on span "Duress" at bounding box center [281, 337] width 24 height 11
click at [262, 379] on div "Genset" at bounding box center [254, 376] width 48 height 9
click at [282, 332] on span "Genset" at bounding box center [280, 337] width 23 height 11
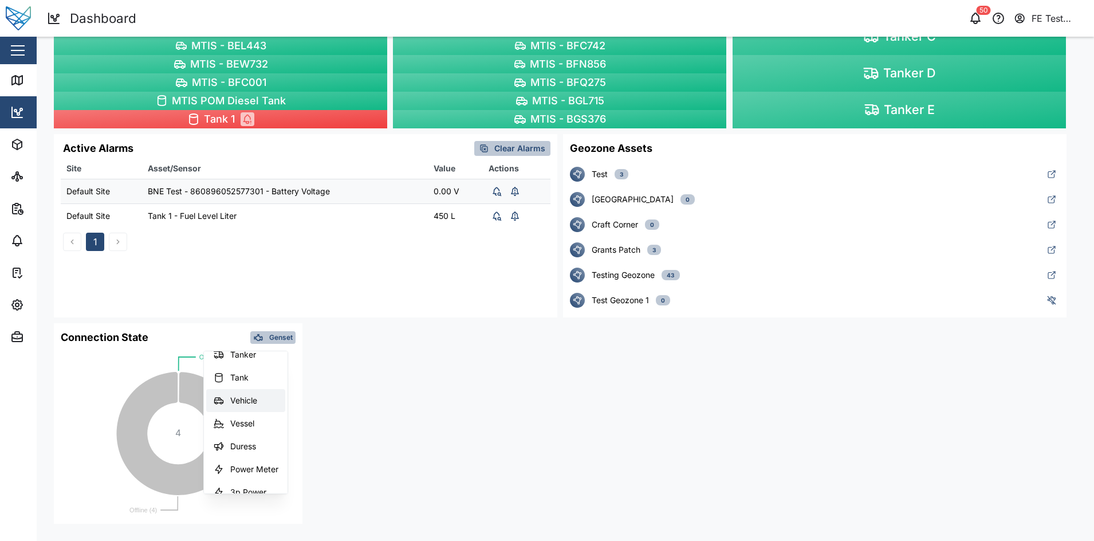
click at [269, 395] on button "Vehicle" at bounding box center [245, 400] width 79 height 23
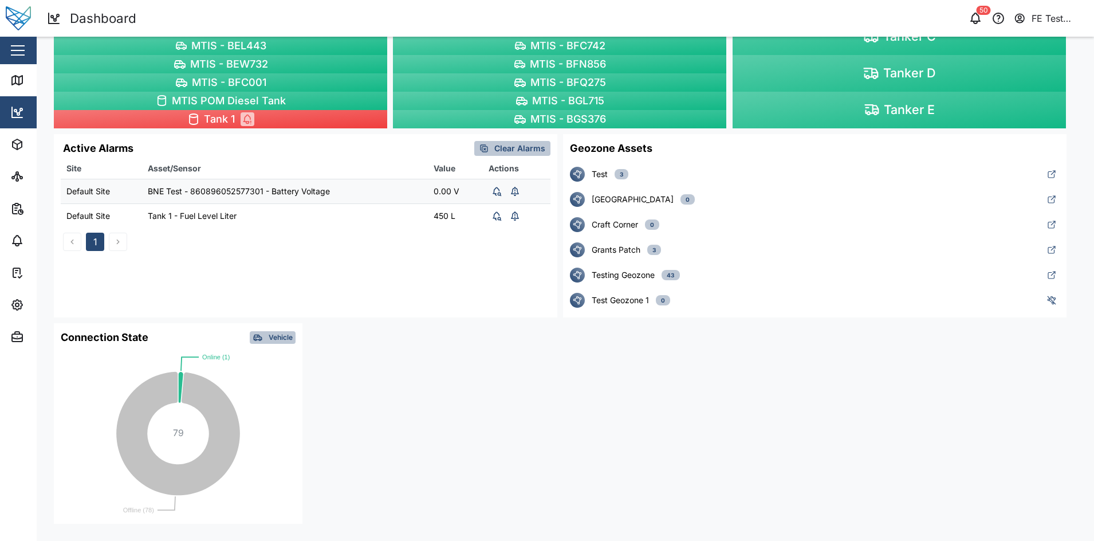
scroll to position [0, 0]
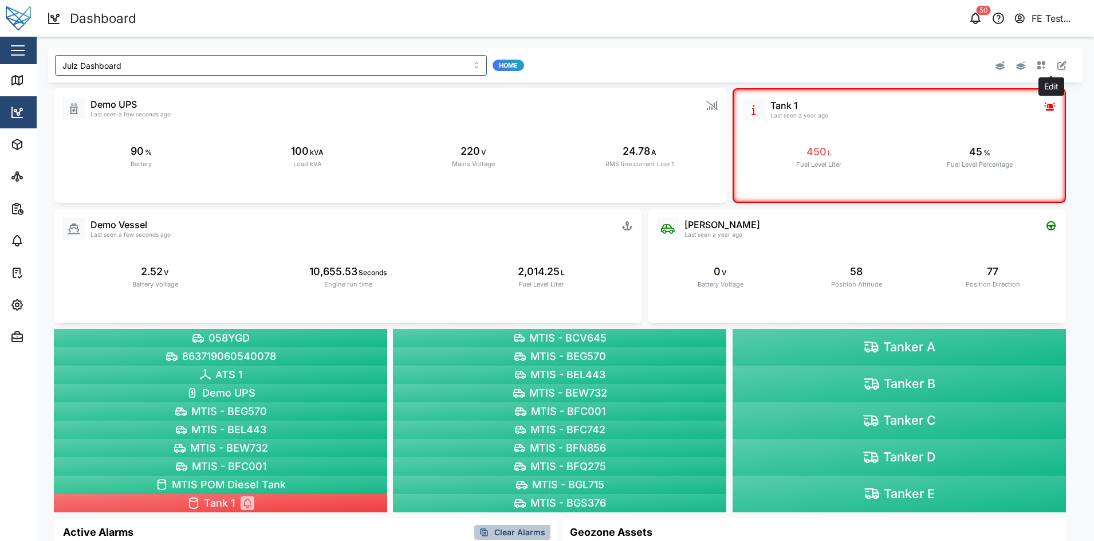
click at [1057, 62] on icon "button" at bounding box center [1061, 65] width 9 height 9
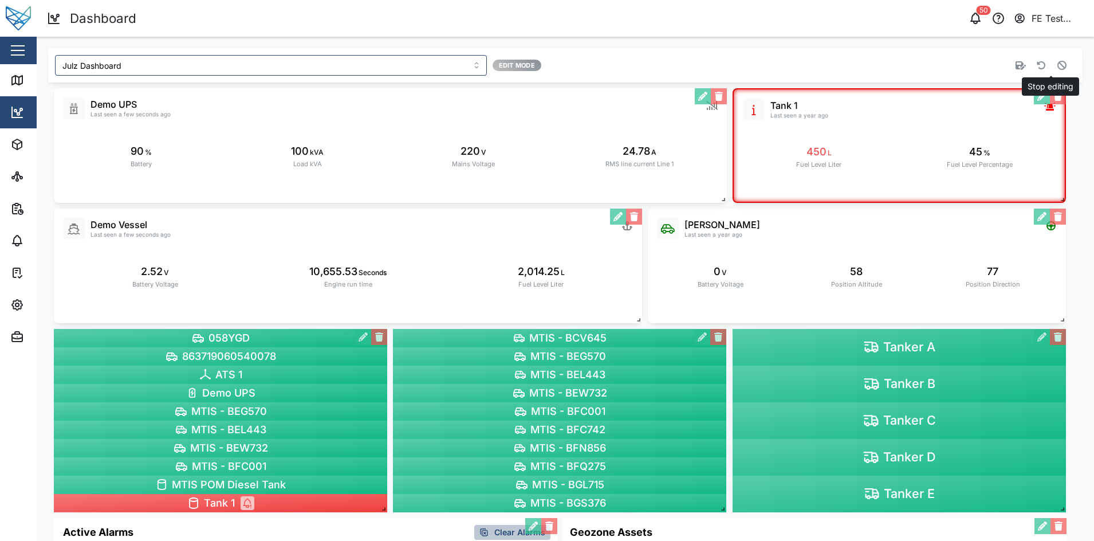
click at [1054, 61] on button "button" at bounding box center [1062, 65] width 16 height 16
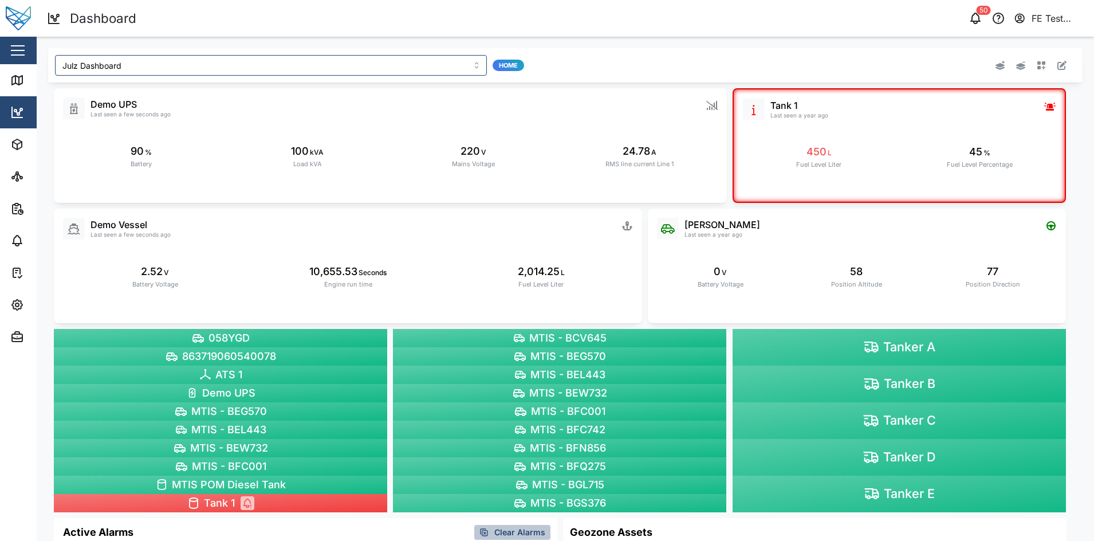
click at [1036, 61] on button "button" at bounding box center [1041, 65] width 16 height 16
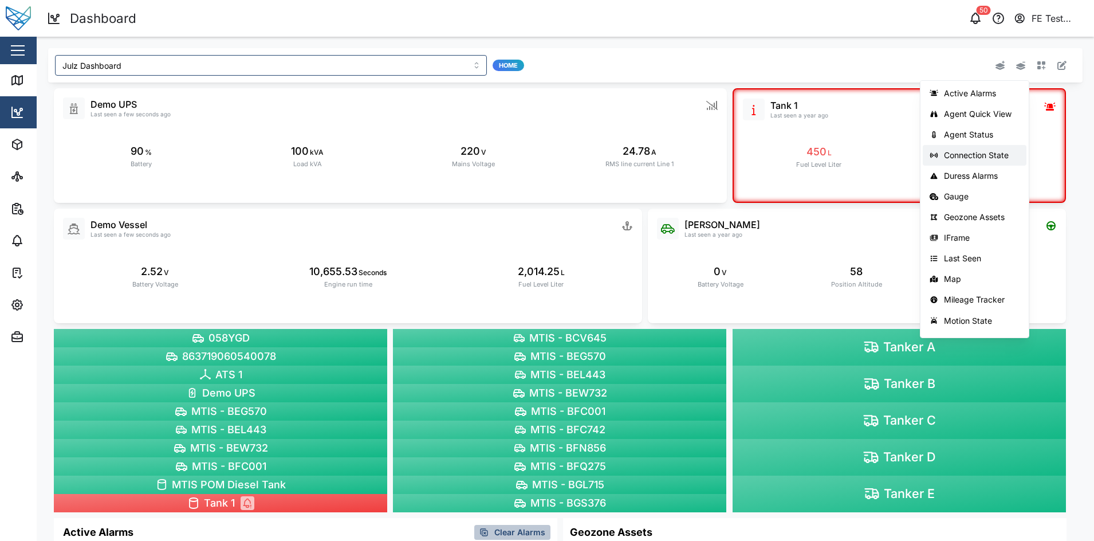
click at [987, 162] on button "Connection State" at bounding box center [975, 155] width 104 height 21
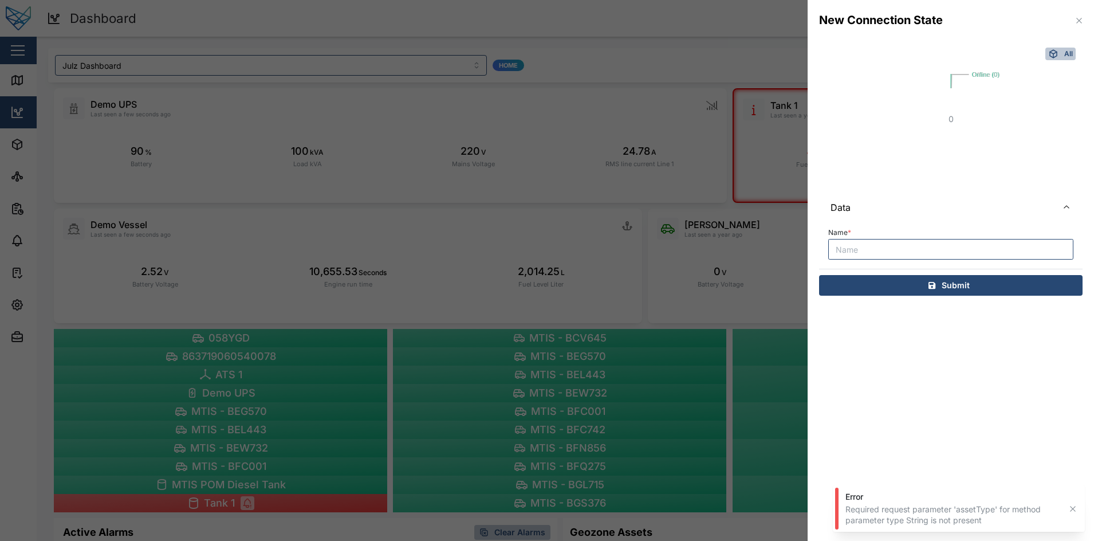
click at [1067, 53] on span "All" at bounding box center [1068, 53] width 9 height 11
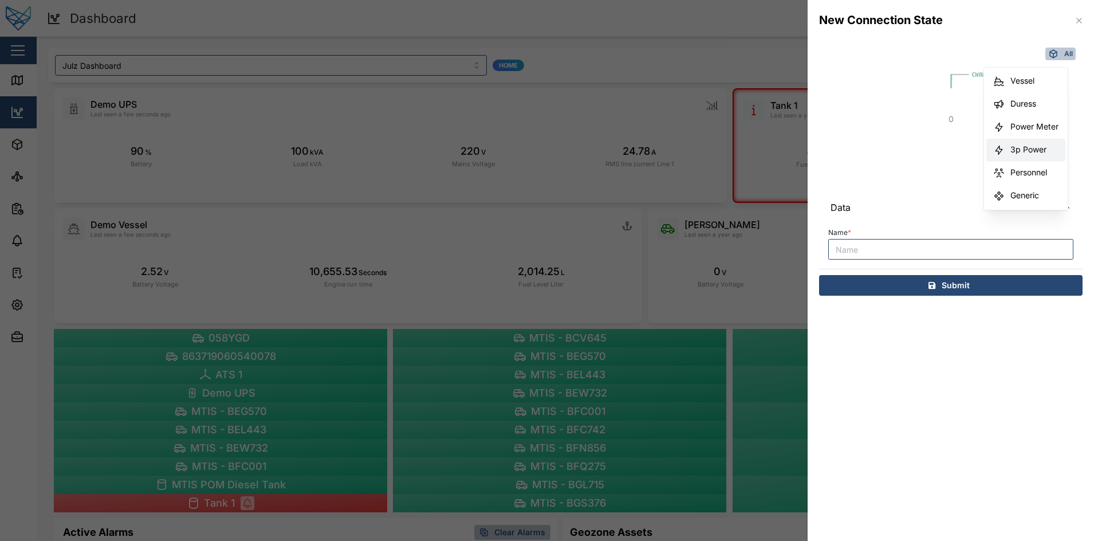
click at [1034, 155] on button "3p Power" at bounding box center [1025, 150] width 79 height 23
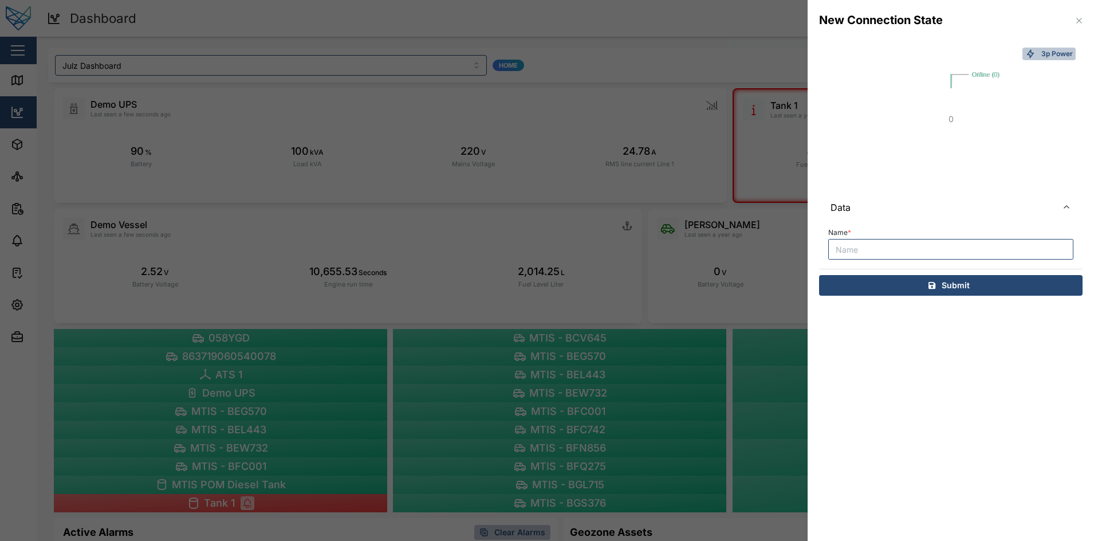
click at [1077, 20] on icon "button" at bounding box center [1078, 20] width 9 height 9
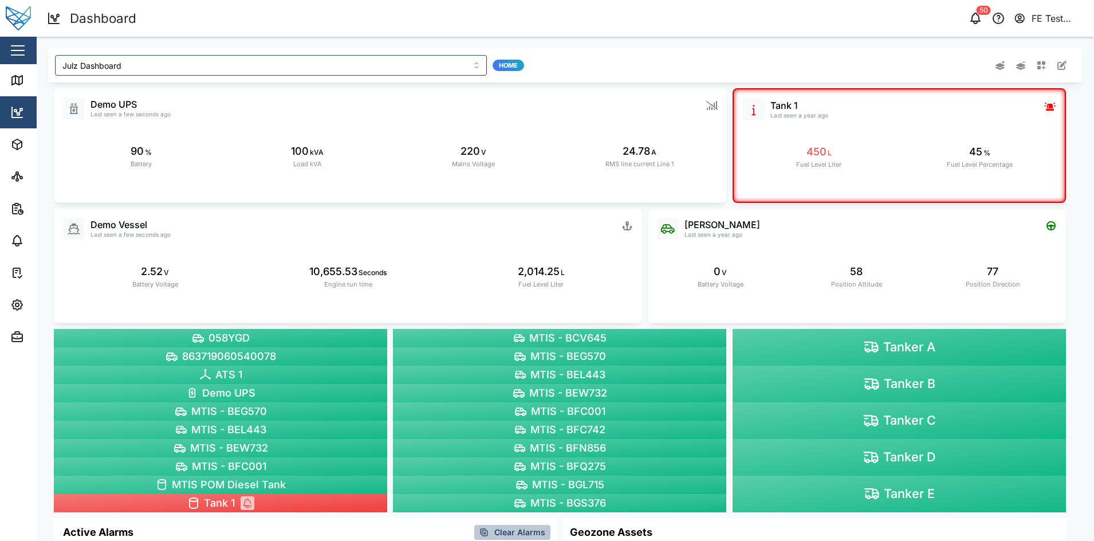
click at [1049, 11] on div "FE Test Admin" at bounding box center [1057, 18] width 53 height 14
click at [577, 80] on div "Julz Dashboard Home" at bounding box center [350, 65] width 601 height 30
